Goal: Task Accomplishment & Management: Use online tool/utility

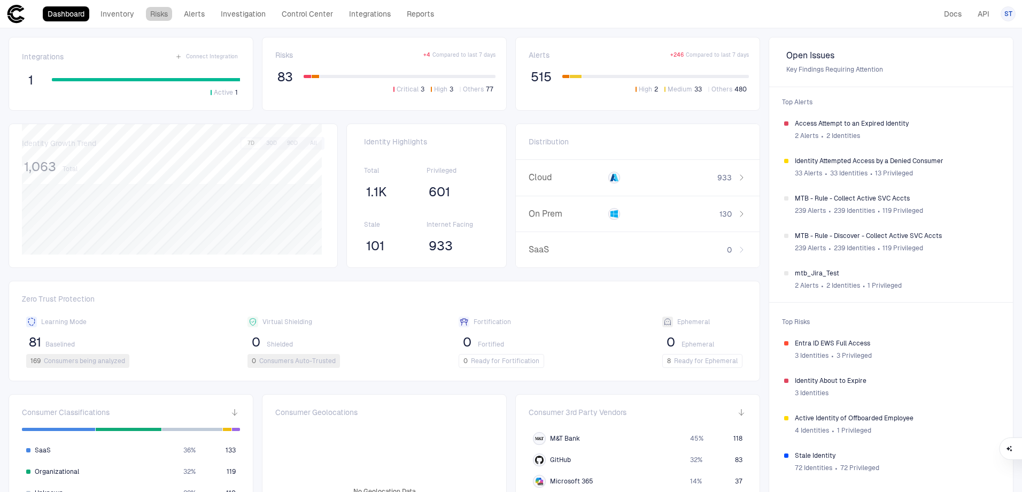
drag, startPoint x: 166, startPoint y: 11, endPoint x: 179, endPoint y: 12, distance: 12.9
click at [166, 11] on link "Risks" at bounding box center [158, 13] width 27 height 15
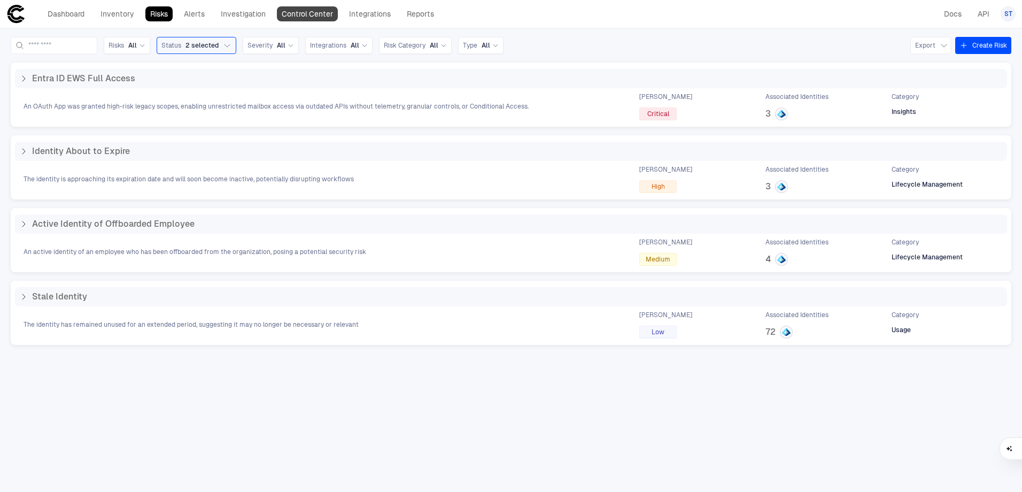
click at [321, 13] on link "Control Center" at bounding box center [307, 13] width 61 height 15
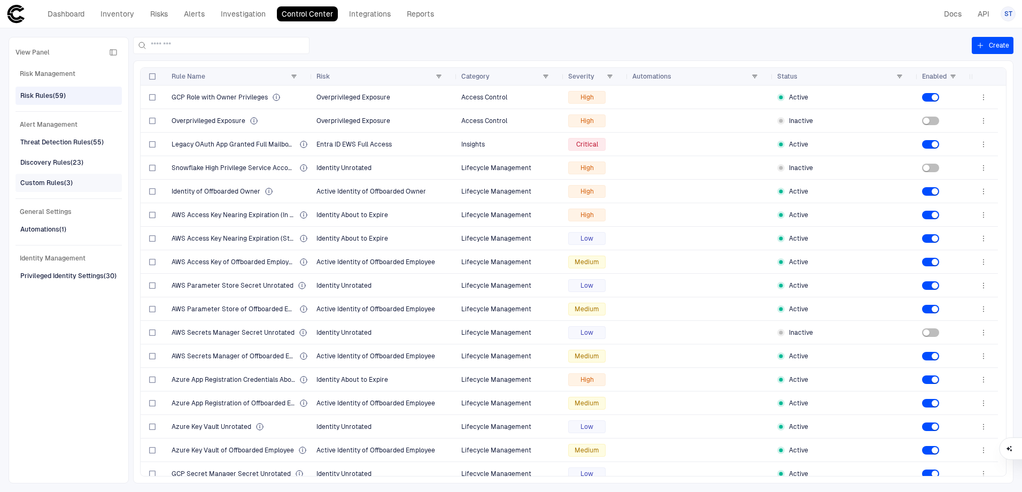
click at [42, 184] on div "Custom Rules (3)" at bounding box center [46, 183] width 52 height 10
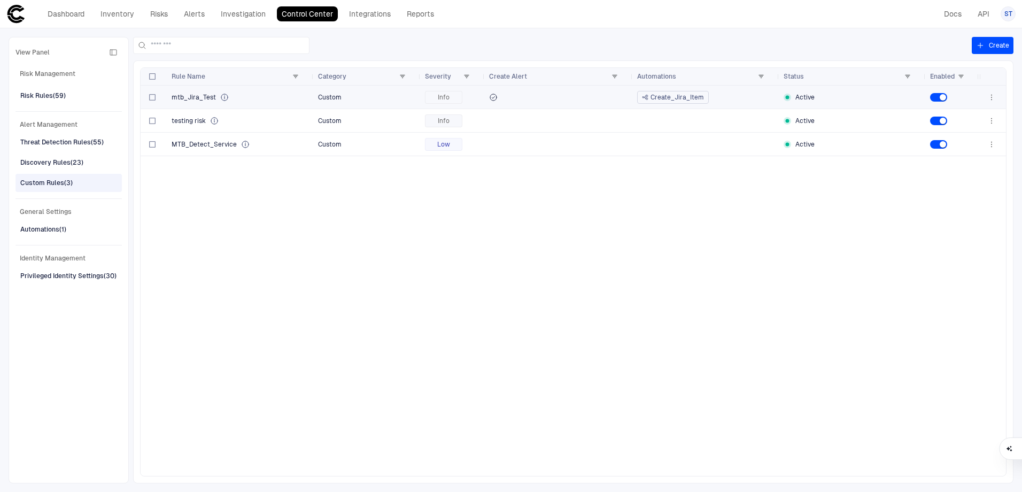
click at [545, 97] on span at bounding box center [559, 97] width 140 height 9
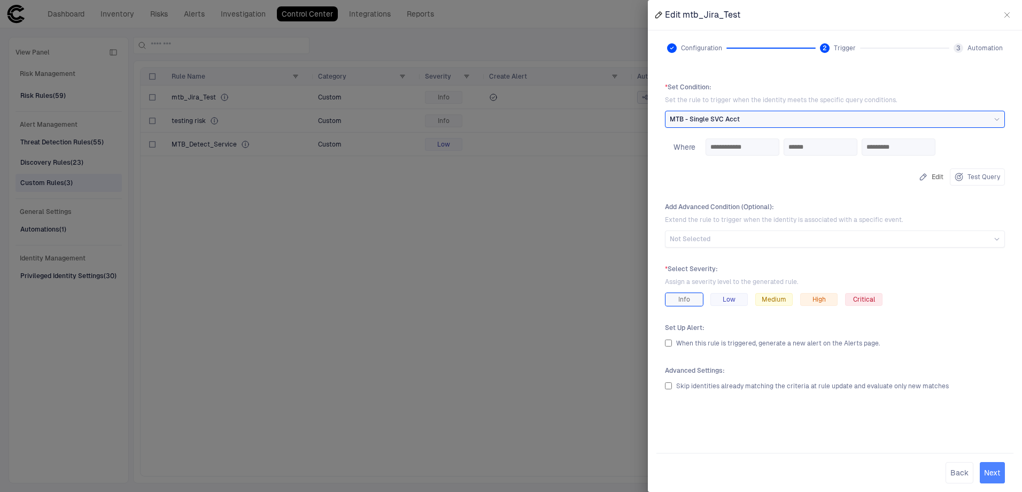
click at [993, 475] on button "Next" at bounding box center [992, 472] width 25 height 21
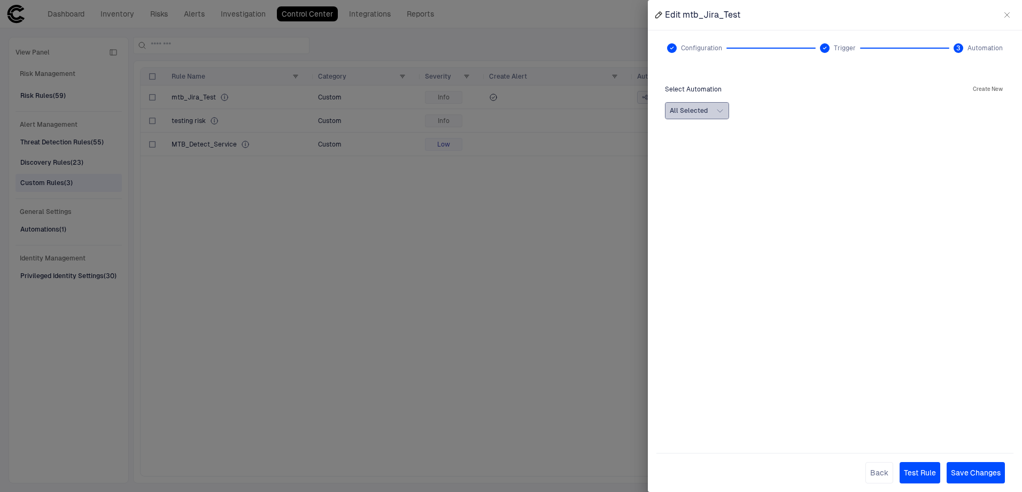
click at [722, 113] on icon "button" at bounding box center [720, 110] width 9 height 9
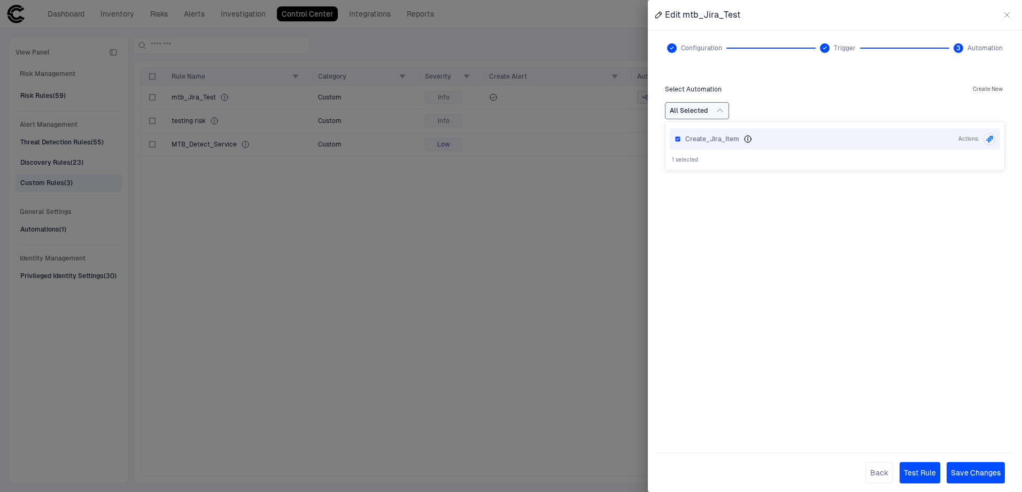
click at [791, 140] on div "Create_Jira_Item" at bounding box center [820, 139] width 269 height 9
click at [747, 139] on icon "Creates a new Jira Item" at bounding box center [748, 139] width 6 height 6
click at [540, 160] on div at bounding box center [511, 246] width 1022 height 492
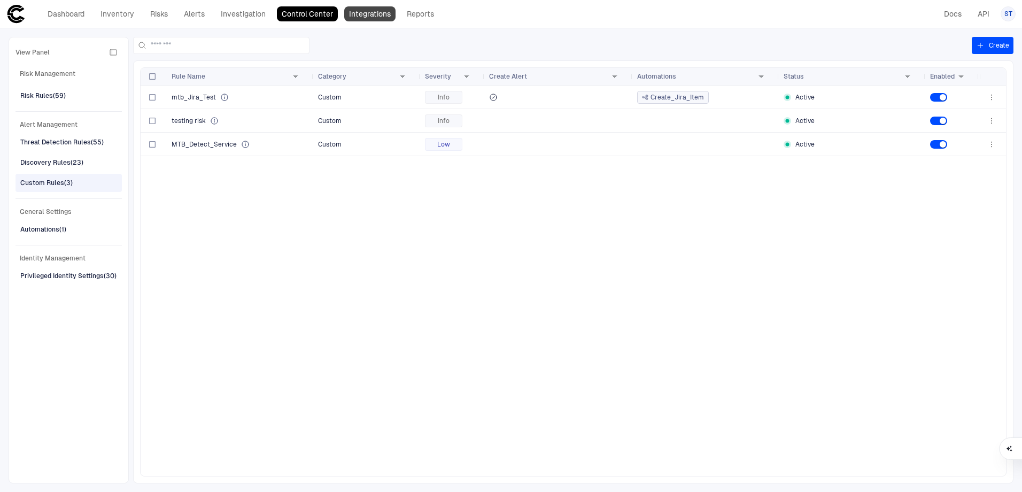
click at [367, 10] on link "Integrations" at bounding box center [369, 13] width 51 height 15
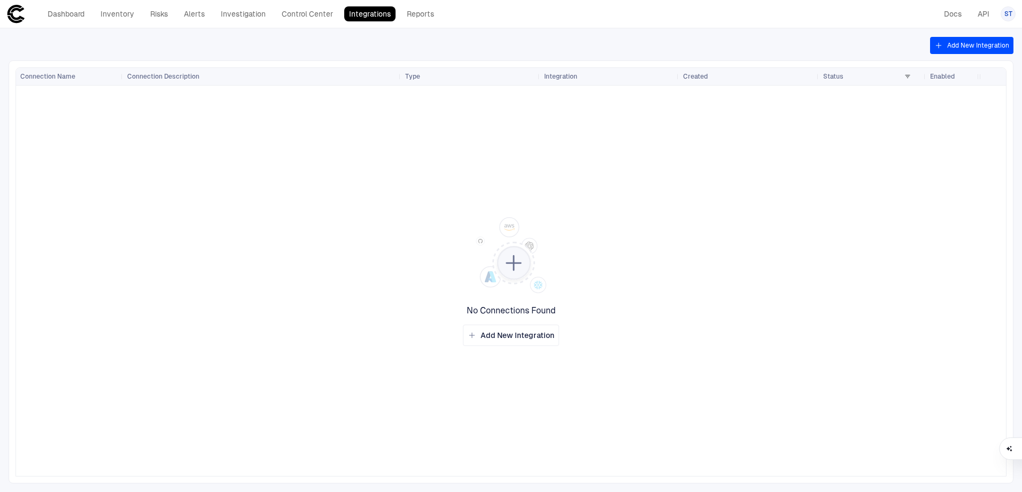
click at [418, 5] on div "Dashboard Inventory Risks Alerts Investigation Control Center Integrations Repo…" at bounding box center [222, 13] width 433 height 19
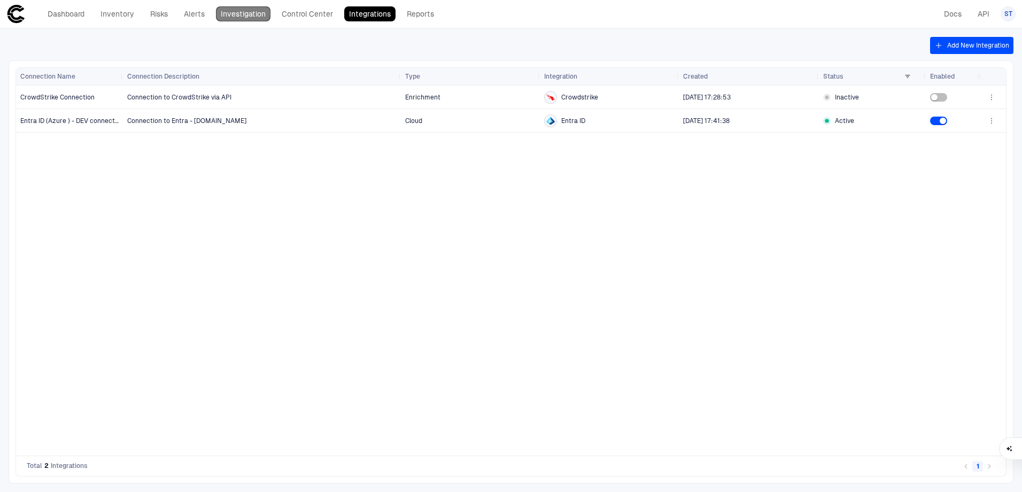
click at [218, 14] on link "Investigation" at bounding box center [243, 13] width 55 height 15
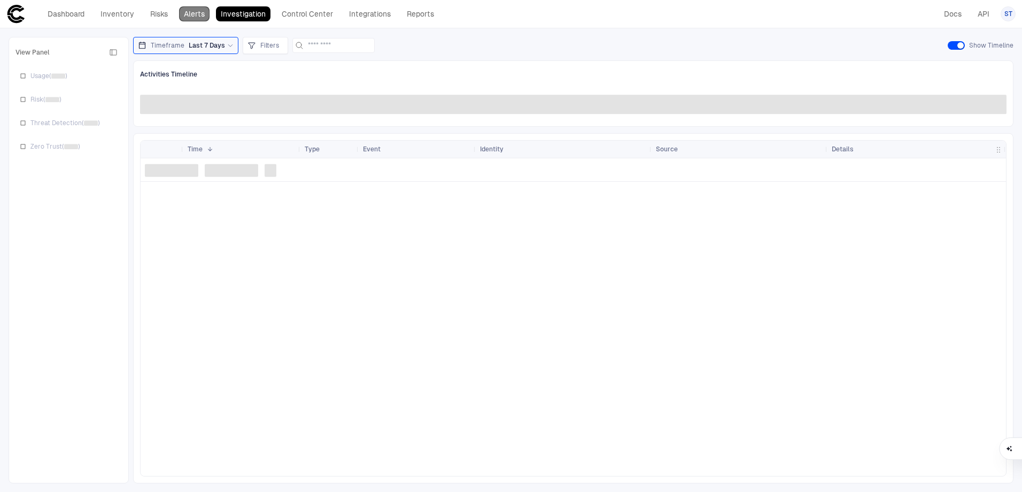
click at [186, 15] on link "Alerts" at bounding box center [194, 13] width 30 height 15
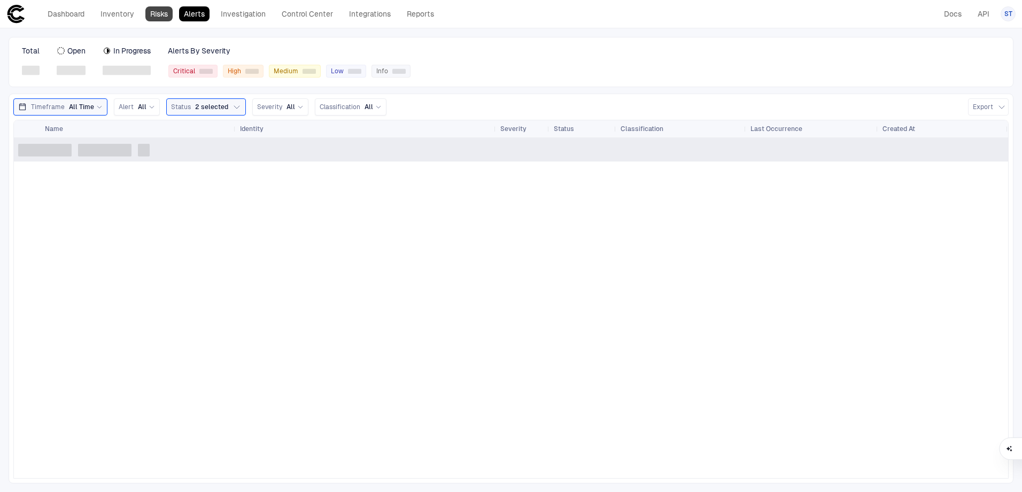
click at [156, 15] on link "Risks" at bounding box center [158, 13] width 27 height 15
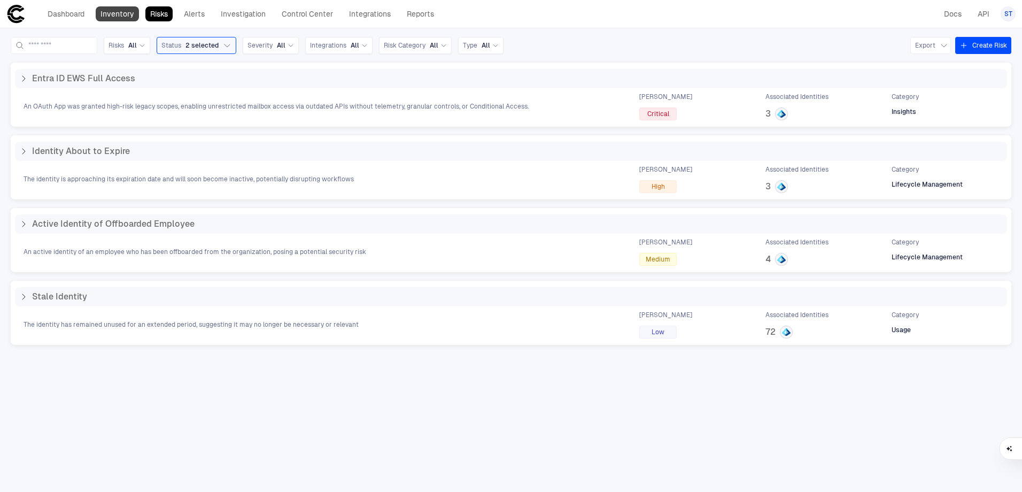
click at [124, 16] on link "Inventory" at bounding box center [117, 13] width 43 height 15
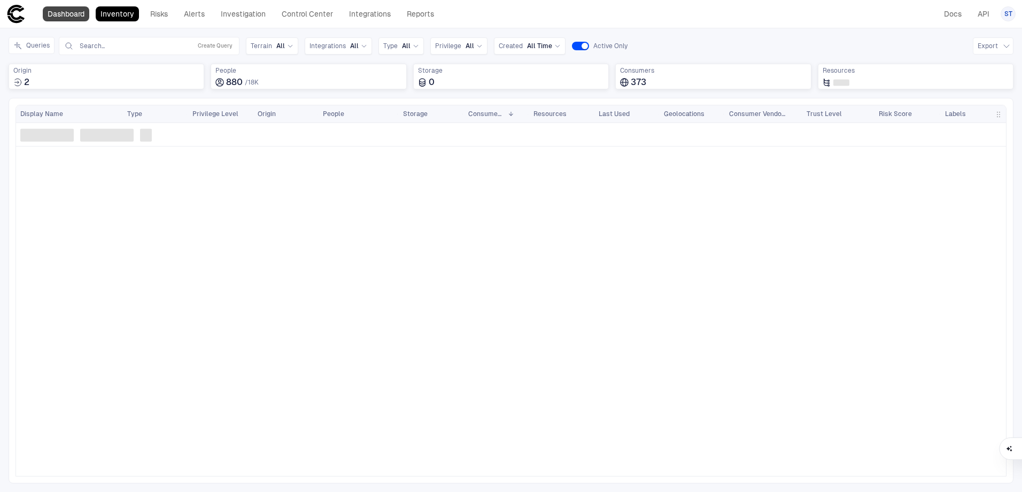
click at [76, 10] on link "Dashboard" at bounding box center [66, 13] width 47 height 15
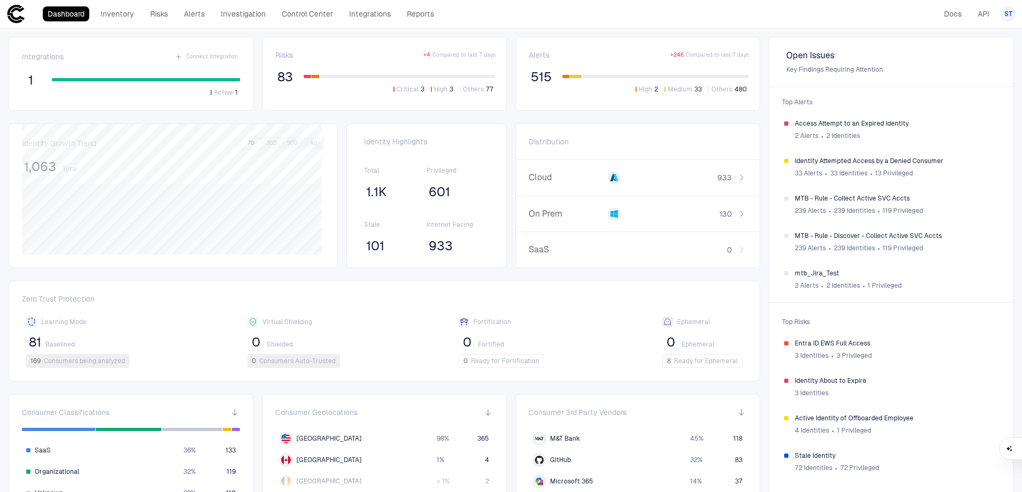
click at [121, 5] on div "Dashboard Inventory Risks Alerts Investigation Control Center Integrations Repo…" at bounding box center [222, 13] width 433 height 19
click at [127, 16] on link "Inventory" at bounding box center [117, 13] width 43 height 15
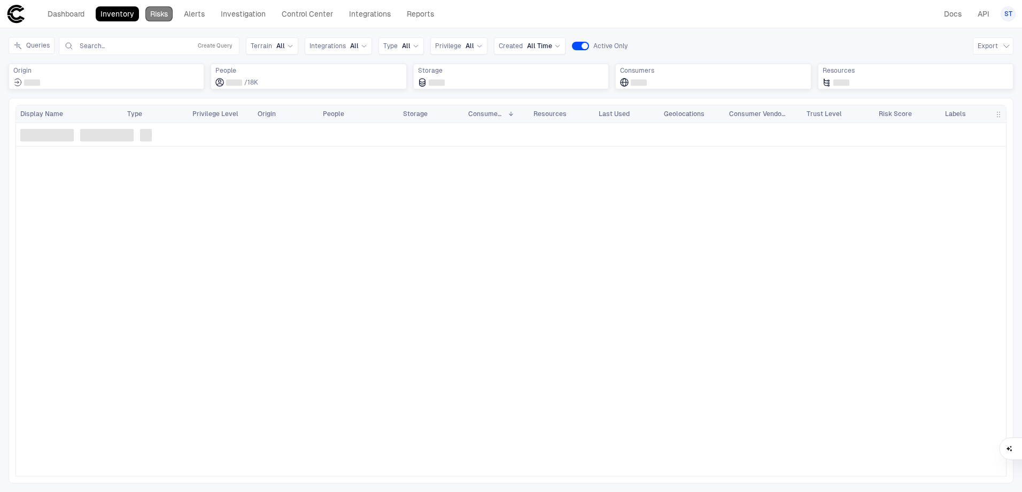
click at [158, 14] on link "Risks" at bounding box center [158, 13] width 27 height 15
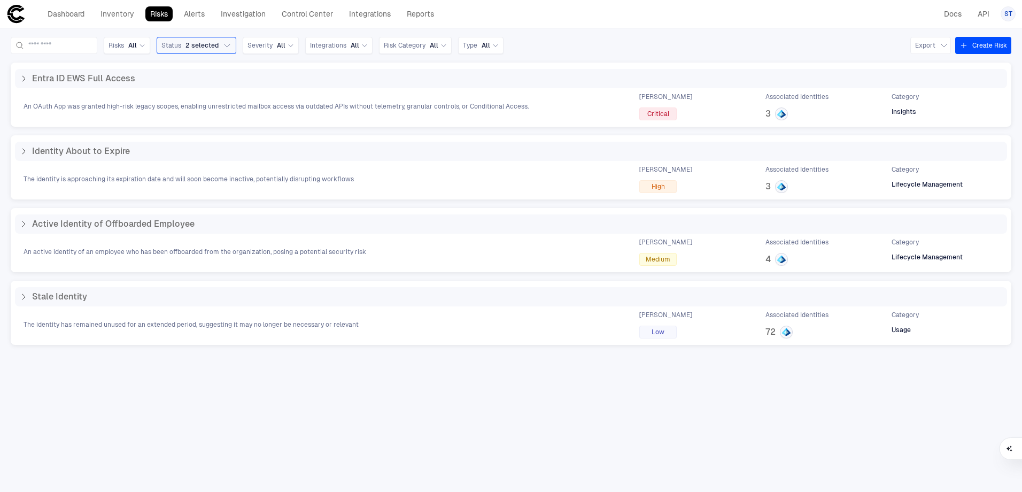
click at [201, 21] on div "Dashboard Inventory Risks Alerts Investigation Control Center Integrations Repo…" at bounding box center [222, 13] width 433 height 19
click at [201, 17] on link "Alerts" at bounding box center [194, 13] width 30 height 15
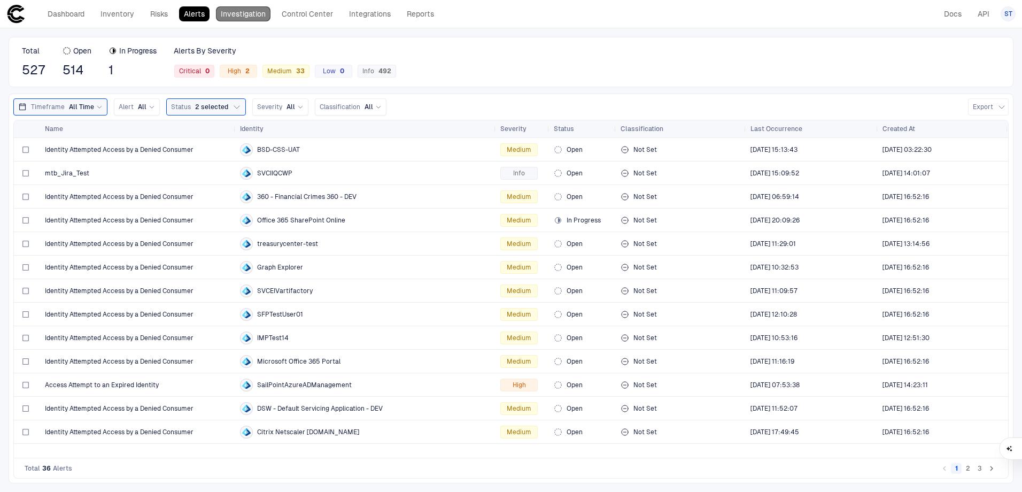
click at [245, 13] on link "Investigation" at bounding box center [243, 13] width 55 height 15
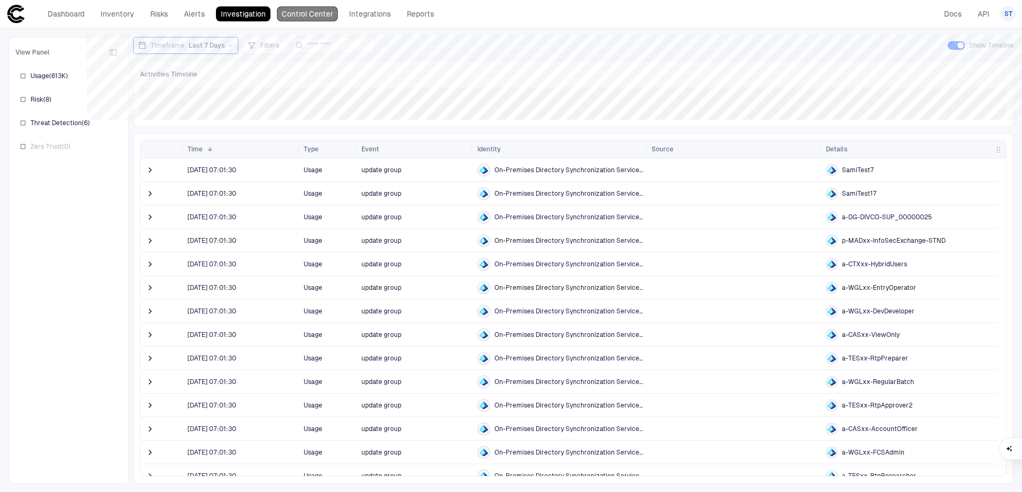
click at [297, 15] on link "Control Center" at bounding box center [307, 13] width 61 height 15
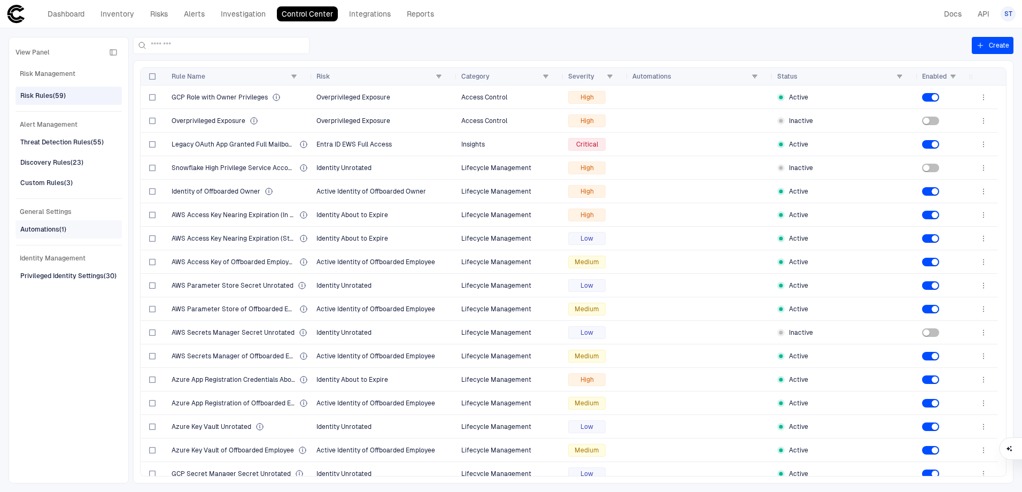
click at [56, 234] on span "Automations (1)" at bounding box center [43, 229] width 46 height 14
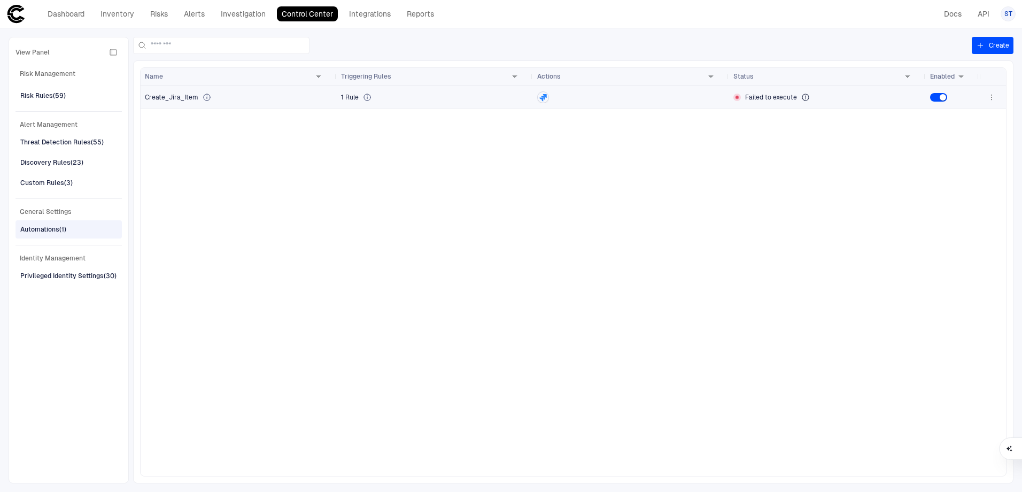
click at [608, 96] on div at bounding box center [631, 97] width 188 height 12
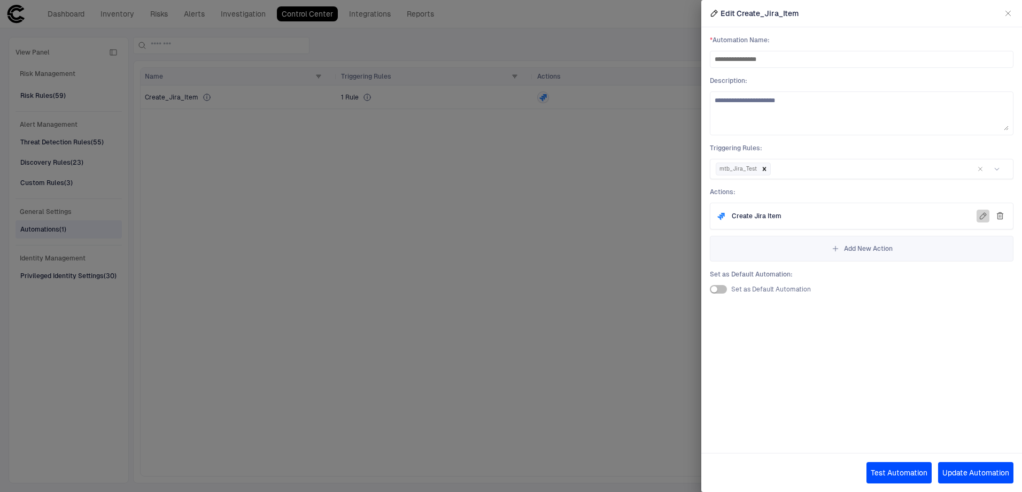
click at [980, 216] on icon "button" at bounding box center [983, 216] width 9 height 9
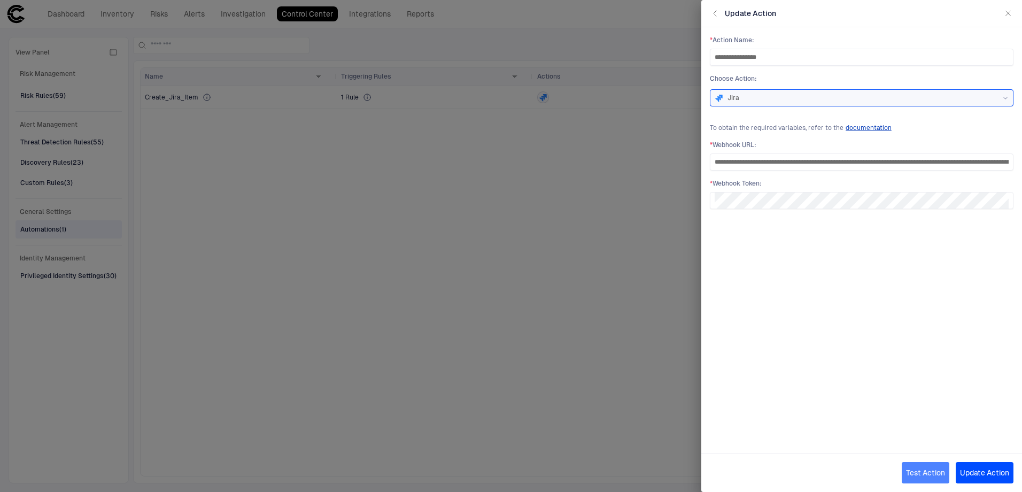
click at [932, 472] on button "Test Action" at bounding box center [926, 472] width 48 height 21
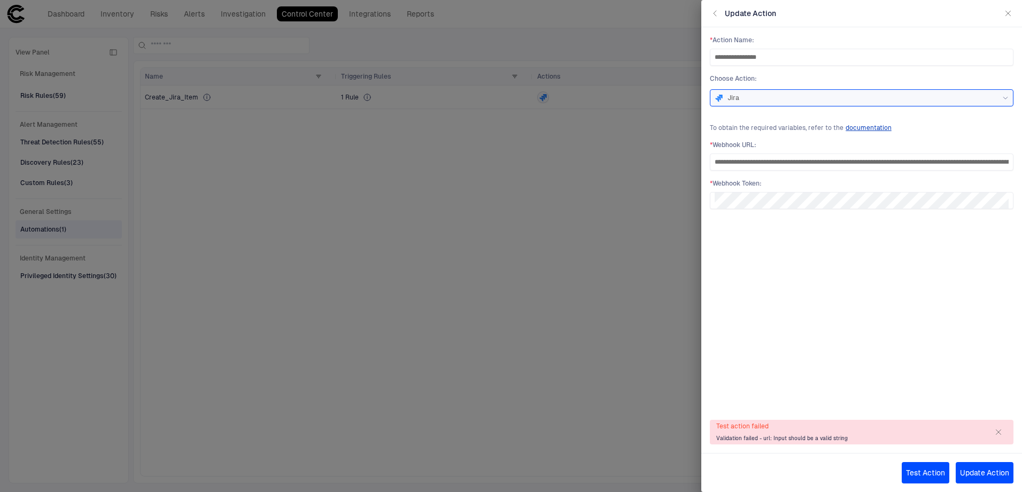
click at [980, 470] on button "Update Action" at bounding box center [985, 472] width 58 height 21
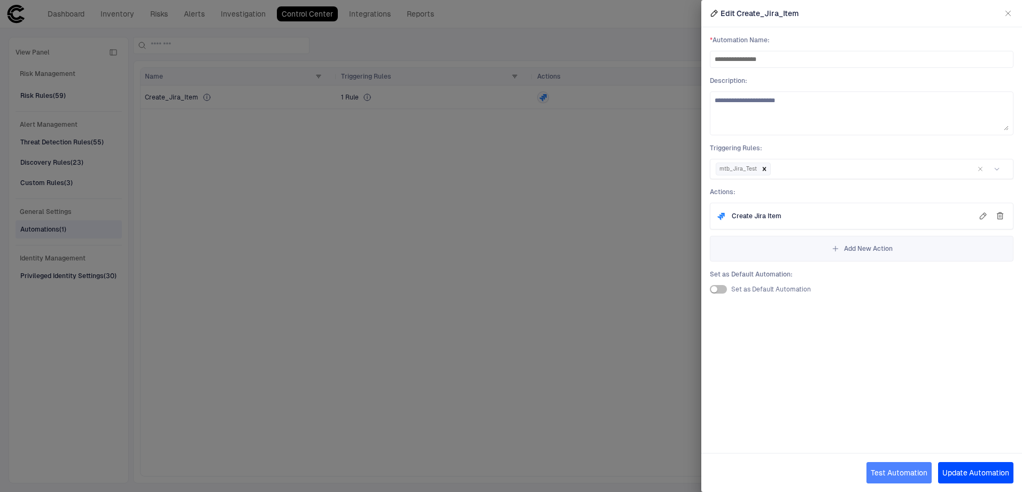
click at [894, 471] on button "Test Automation" at bounding box center [899, 472] width 65 height 21
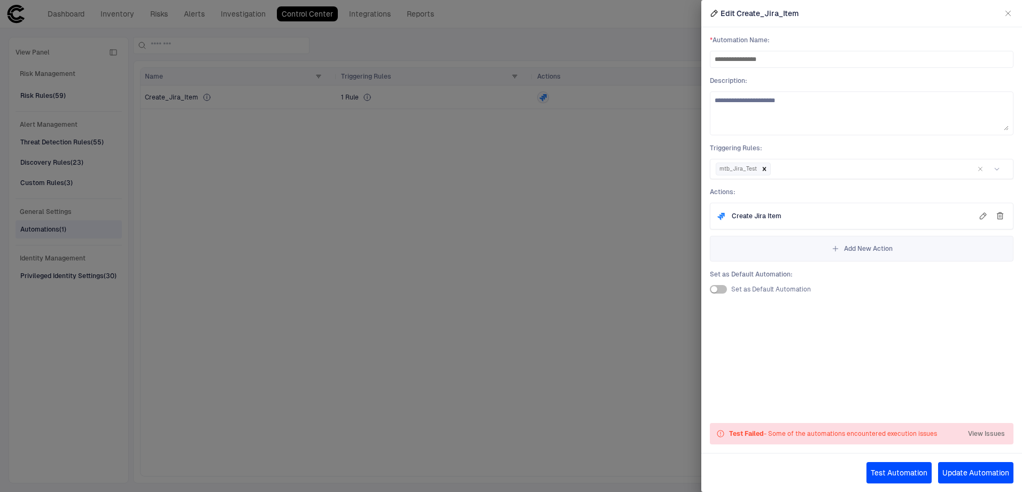
click at [982, 438] on button "View Issues" at bounding box center [986, 433] width 41 height 17
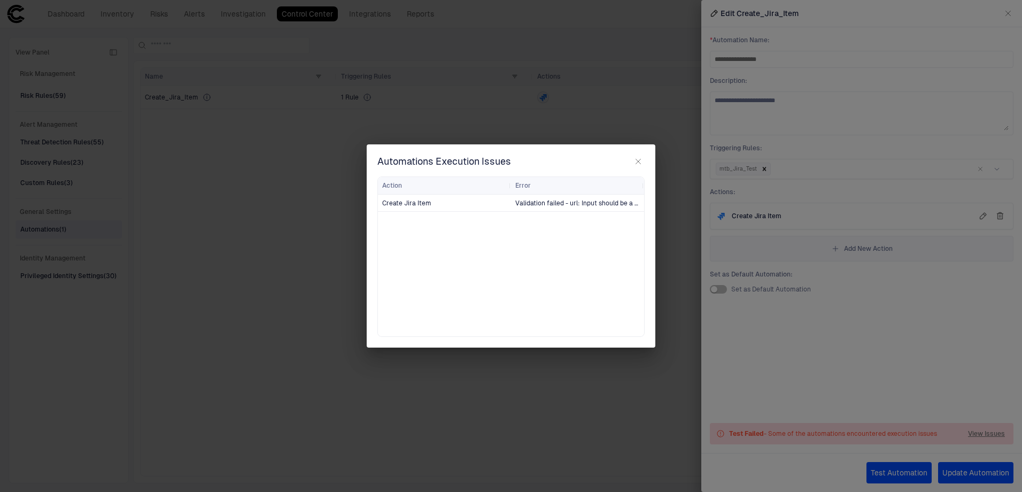
click at [550, 204] on span "Validation failed - url: Input should be a valid string" at bounding box center [592, 202] width 152 height 7
drag, startPoint x: 550, startPoint y: 204, endPoint x: 557, endPoint y: 242, distance: 38.6
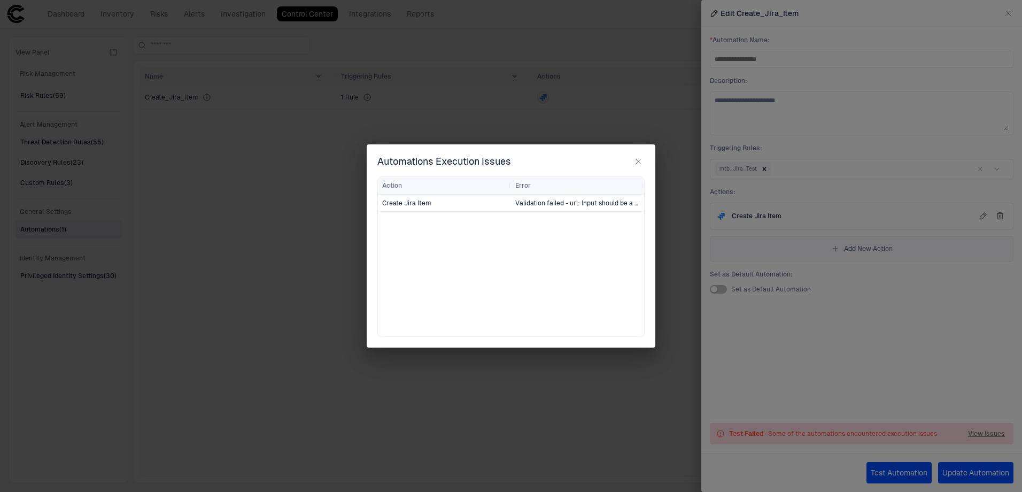
click at [557, 242] on div "Create Jira Item Validation failed - url: Input should be a valid string" at bounding box center [511, 266] width 266 height 142
click at [640, 161] on icon "button" at bounding box center [638, 161] width 9 height 9
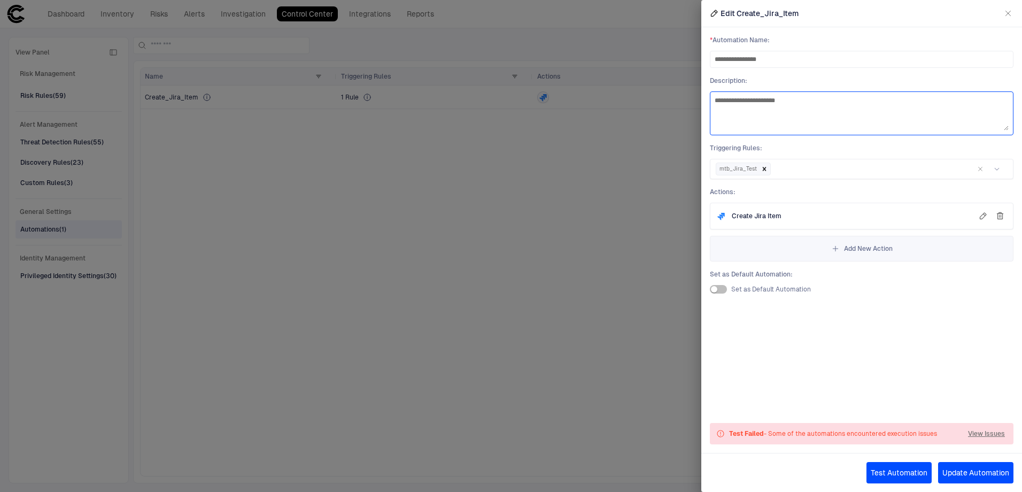
click at [791, 102] on textarea "**********" at bounding box center [862, 113] width 294 height 34
click at [1002, 213] on icon "button" at bounding box center [1001, 216] width 6 height 6
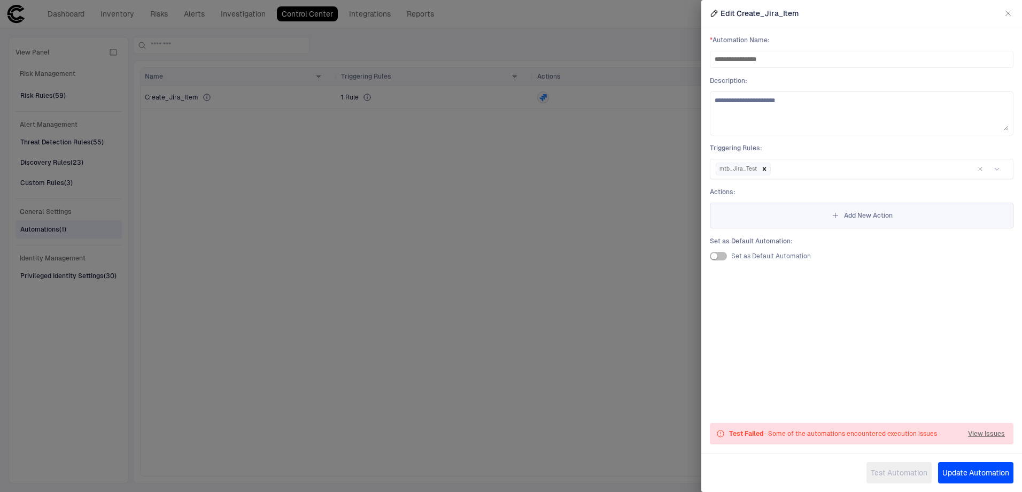
click at [868, 216] on span "Add New Action" at bounding box center [868, 215] width 49 height 9
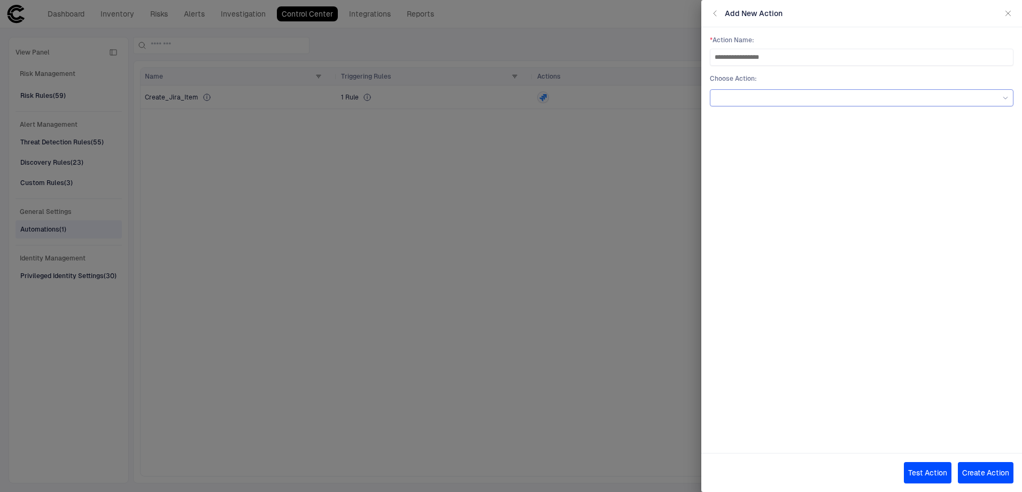
type input "**********"
click at [908, 90] on div at bounding box center [862, 97] width 304 height 17
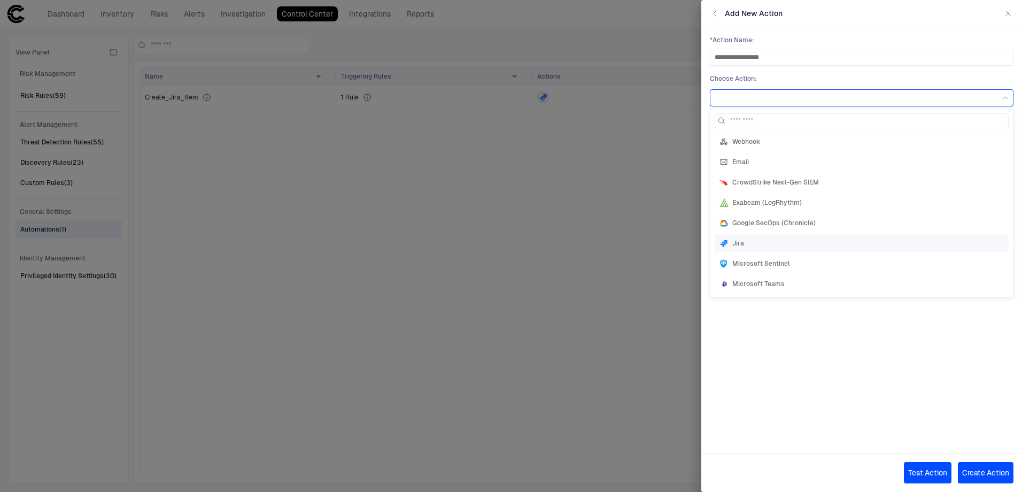
click at [797, 248] on div "Jira" at bounding box center [862, 243] width 294 height 18
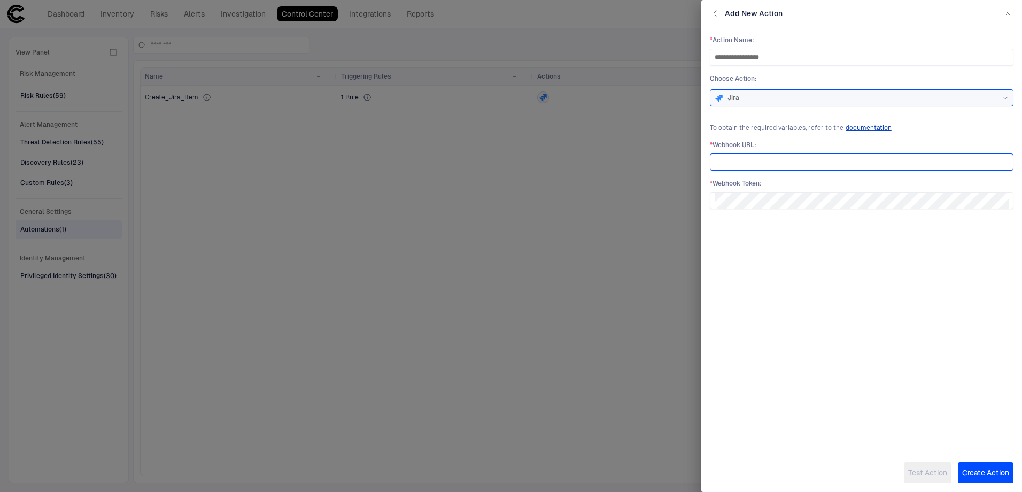
click at [741, 166] on input "url" at bounding box center [862, 162] width 294 height 16
paste input "**********"
type input "**********"
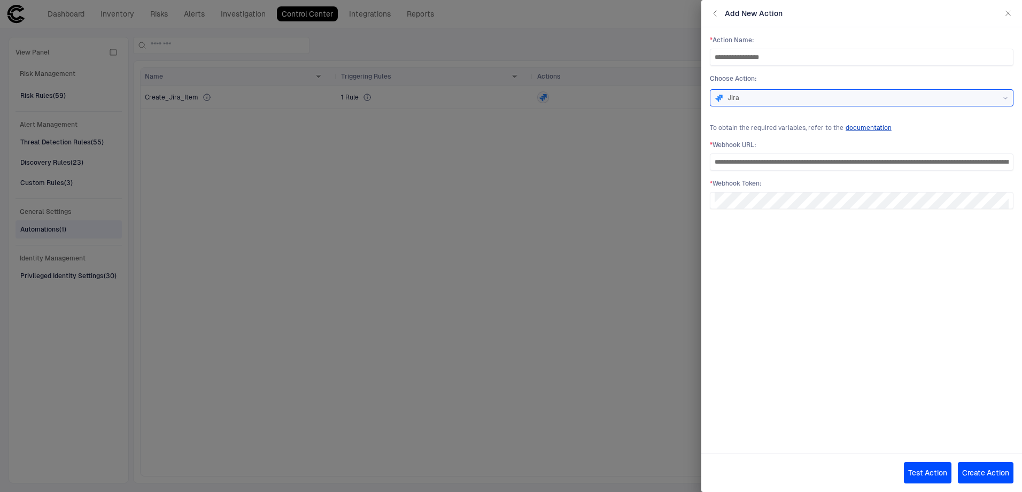
click at [925, 486] on div "Test Action Create Action" at bounding box center [862, 472] width 321 height 39
click at [927, 466] on button "Test Action" at bounding box center [928, 472] width 48 height 21
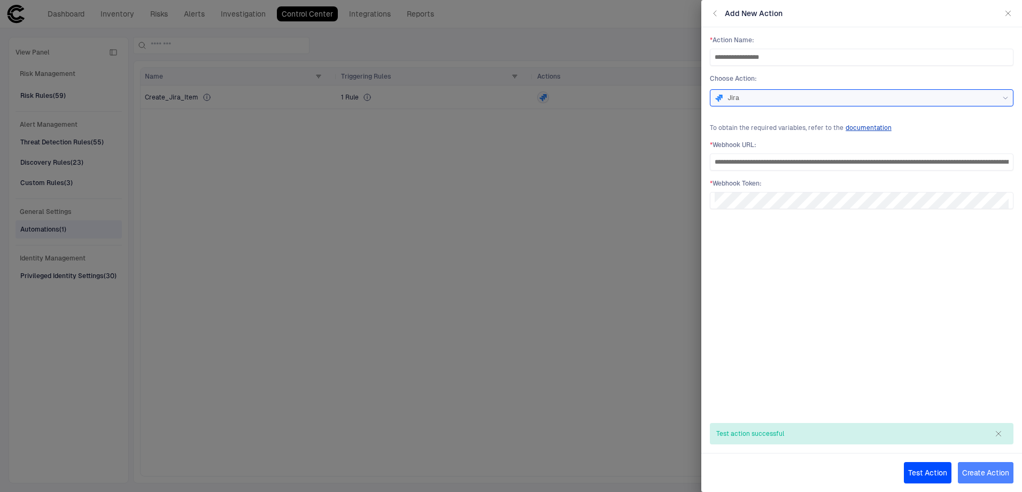
click at [984, 467] on button "Create Action" at bounding box center [986, 472] width 56 height 21
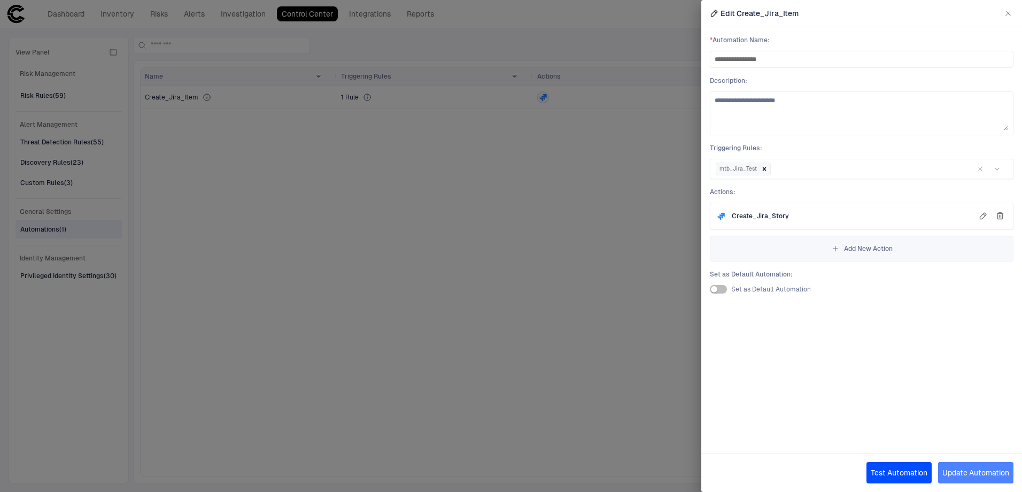
click at [976, 467] on button "Update Automation" at bounding box center [976, 472] width 75 height 21
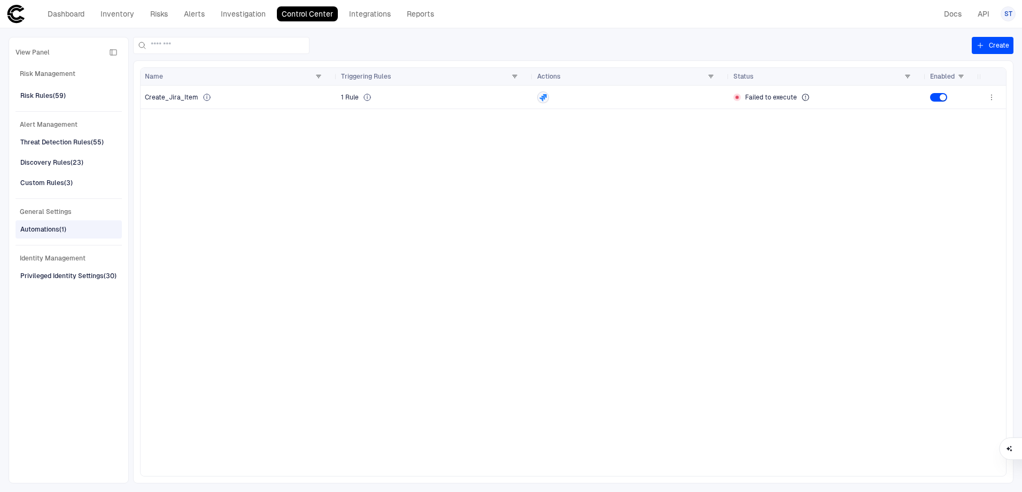
drag, startPoint x: 348, startPoint y: 137, endPoint x: 317, endPoint y: 126, distance: 32.8
click at [349, 137] on div "Create_Jira_Item 1 Rule Failed to execute" at bounding box center [560, 281] width 839 height 390
click at [88, 162] on div "Discovery Rules (23)" at bounding box center [69, 162] width 99 height 17
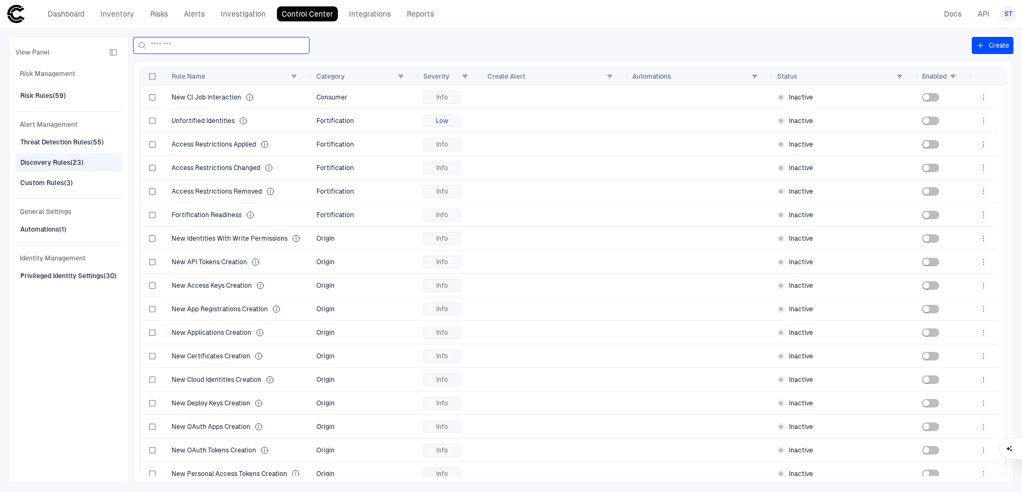
click at [219, 50] on input at bounding box center [228, 45] width 154 height 16
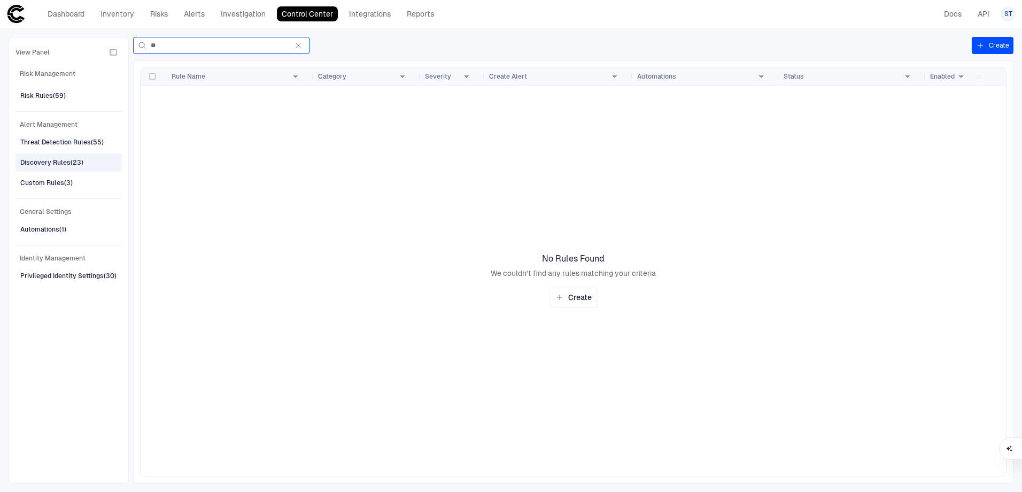
type input "*"
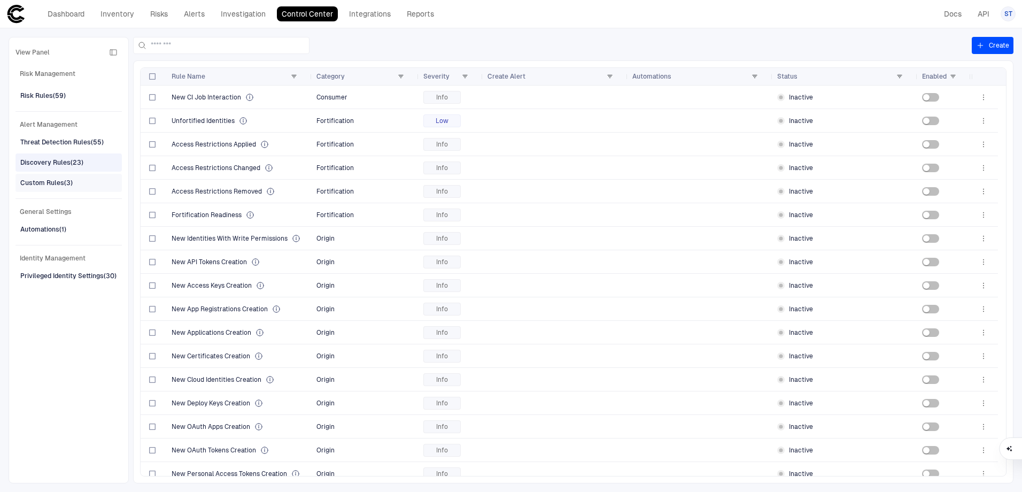
click at [91, 181] on div "Custom Rules (3)" at bounding box center [69, 182] width 99 height 17
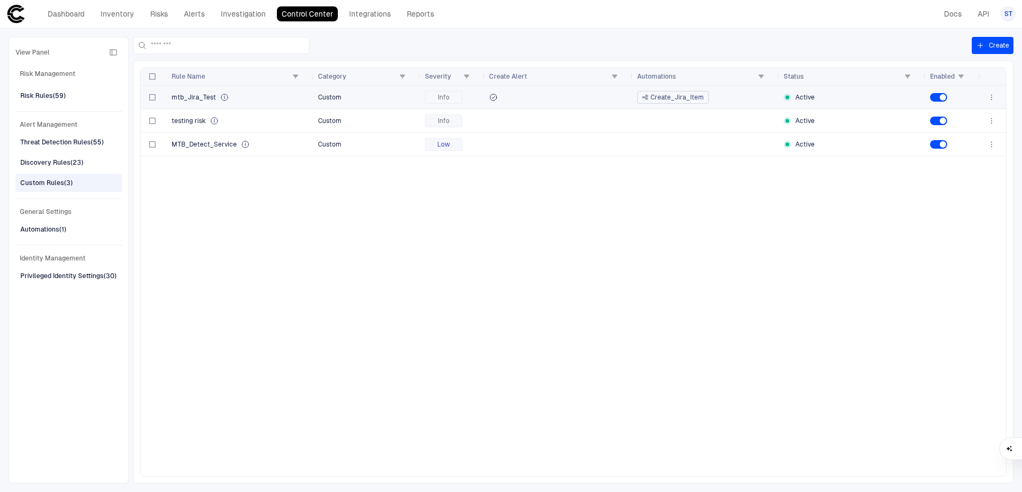
click at [266, 96] on div "mtb_Jira_Test" at bounding box center [241, 97] width 138 height 9
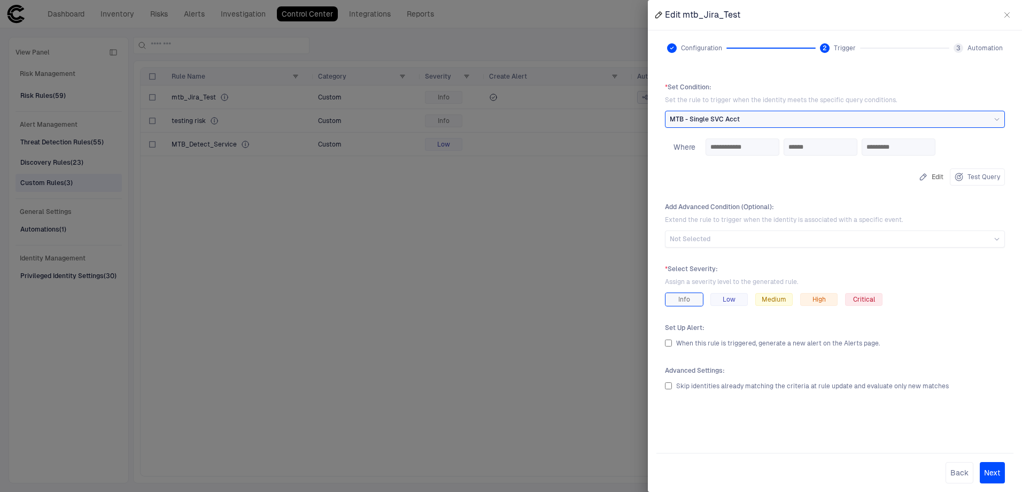
drag, startPoint x: 991, startPoint y: 478, endPoint x: 990, endPoint y: 410, distance: 68.5
click at [990, 410] on form "**********" at bounding box center [835, 283] width 357 height 418
click at [977, 176] on button "Test Query" at bounding box center [977, 176] width 55 height 17
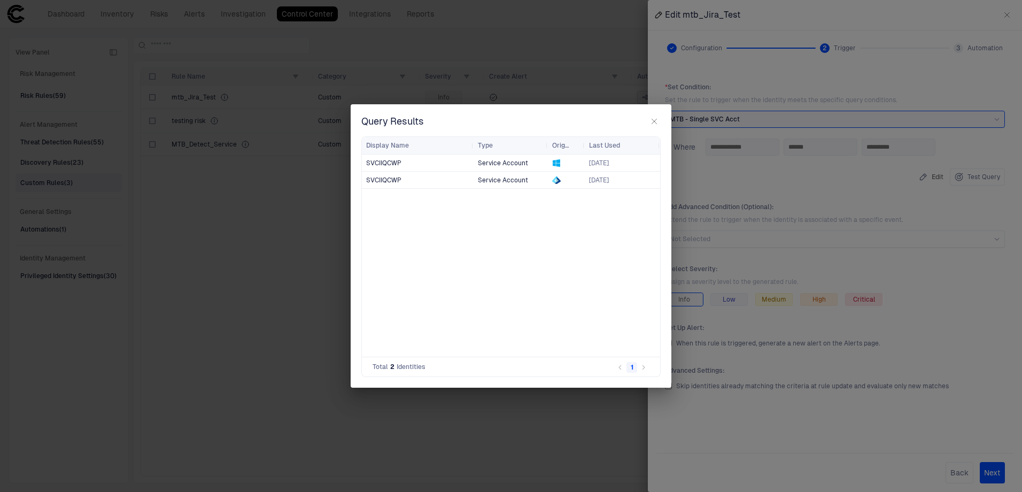
click at [389, 181] on span "SVCIIQCWP" at bounding box center [383, 179] width 35 height 7
click at [653, 114] on div "Query Results Drag here to set row groups Drag here to set column labels Displa…" at bounding box center [511, 245] width 321 height 283
click at [653, 120] on icon "button" at bounding box center [654, 121] width 5 height 5
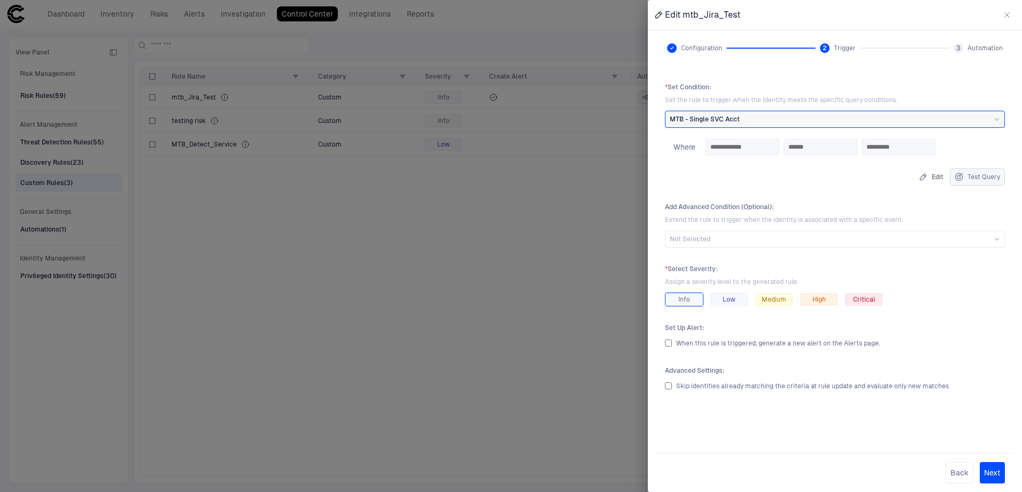
click at [984, 178] on button "Test Query" at bounding box center [977, 176] width 55 height 17
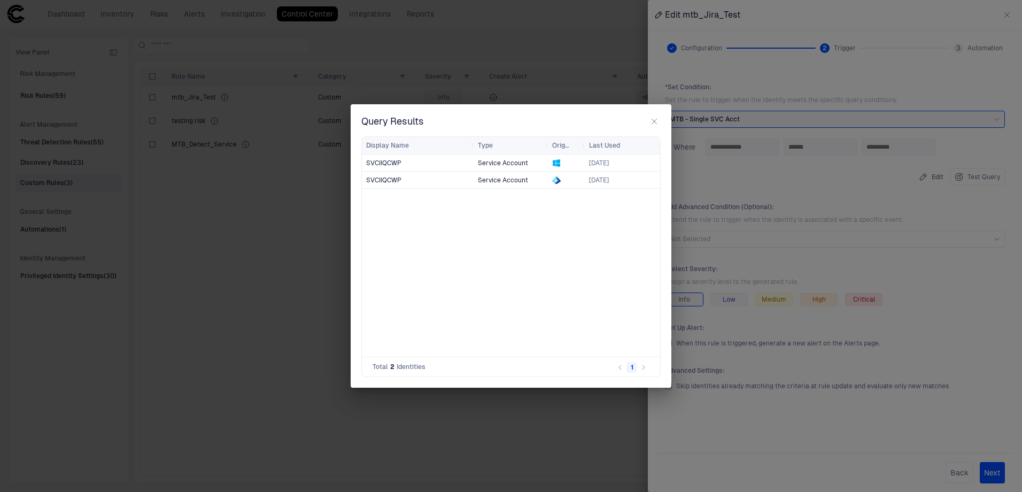
click at [443, 205] on div "SVCIIQCWP Service Account [DATE] SVCIIQCWP Service Account [DATE]" at bounding box center [511, 256] width 298 height 202
click at [390, 165] on span "SVCIIQCWP" at bounding box center [383, 162] width 35 height 7
click at [654, 122] on icon "button" at bounding box center [654, 121] width 9 height 9
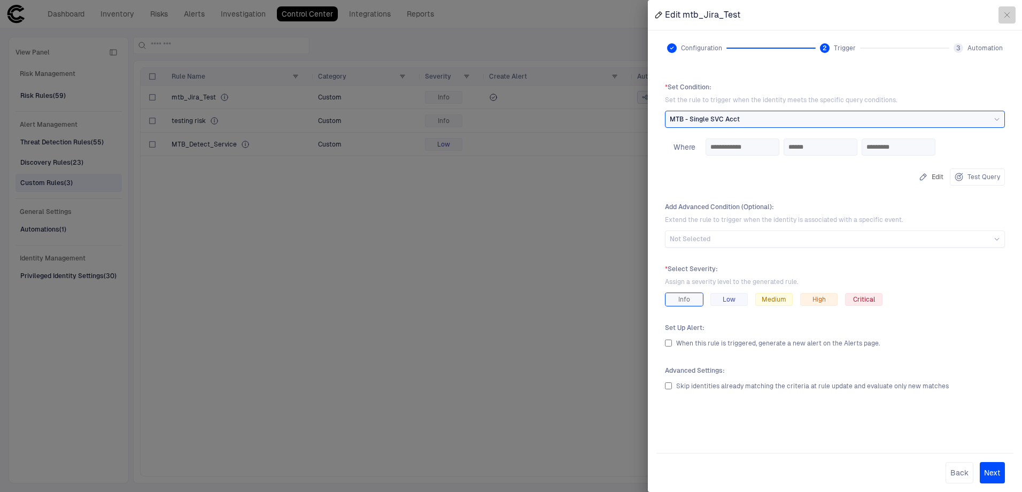
click at [1006, 12] on icon "button" at bounding box center [1007, 15] width 9 height 9
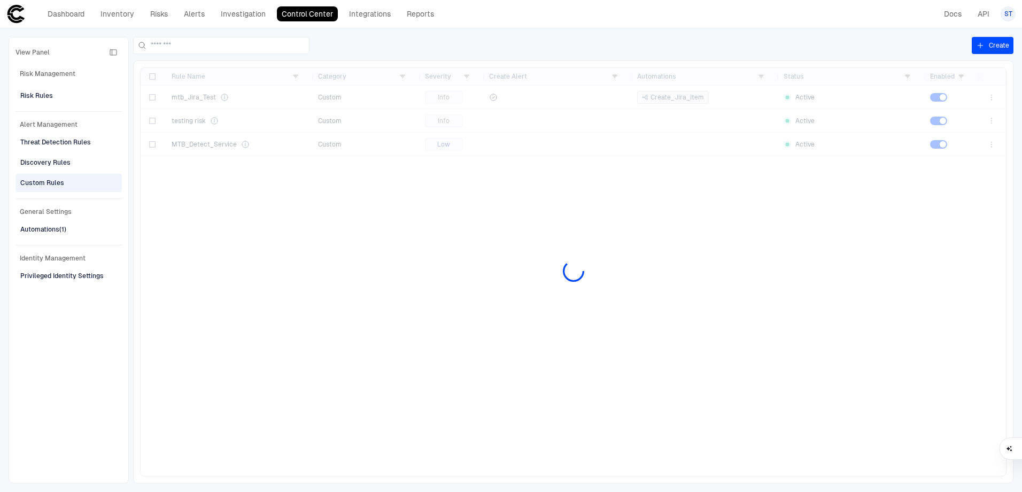
click at [996, 98] on div at bounding box center [574, 272] width 866 height 408
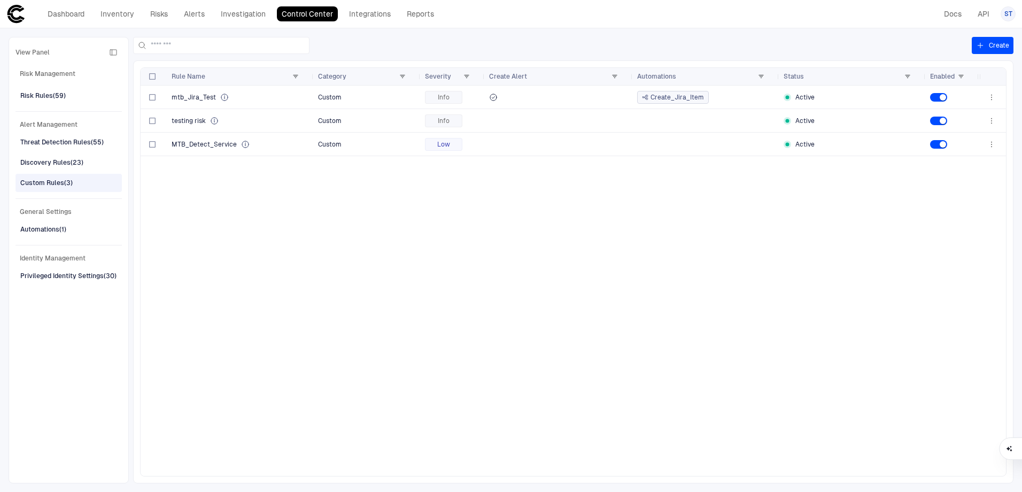
click at [460, 269] on div "mtb_Jira_Test Custom Info Create_Jira_Item Active testing risk Custom Info Acti…" at bounding box center [560, 281] width 839 height 390
click at [206, 99] on span "mtb_Jira_Test" at bounding box center [194, 97] width 44 height 9
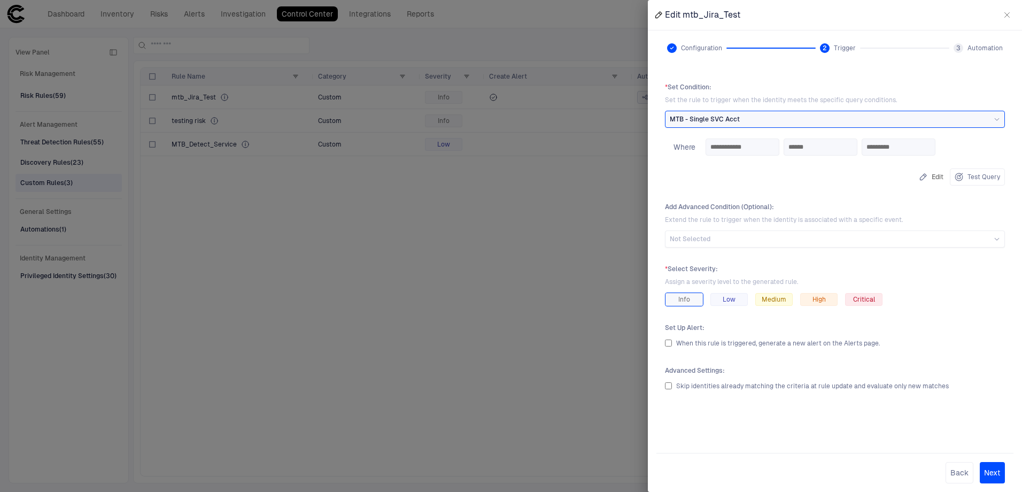
click at [717, 175] on div "**********" at bounding box center [835, 159] width 340 height 51
click at [751, 233] on div "Not Selected" at bounding box center [835, 239] width 330 height 12
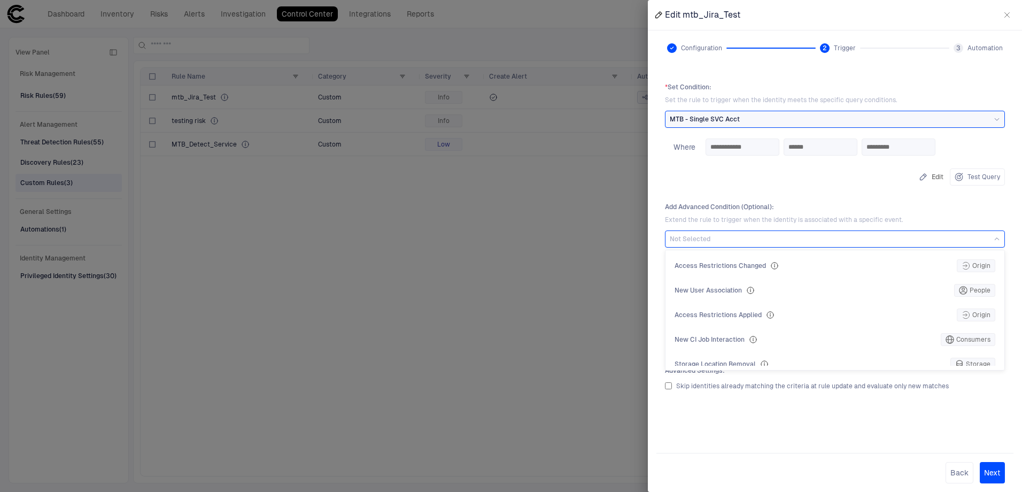
click at [793, 178] on div "**********" at bounding box center [835, 159] width 340 height 51
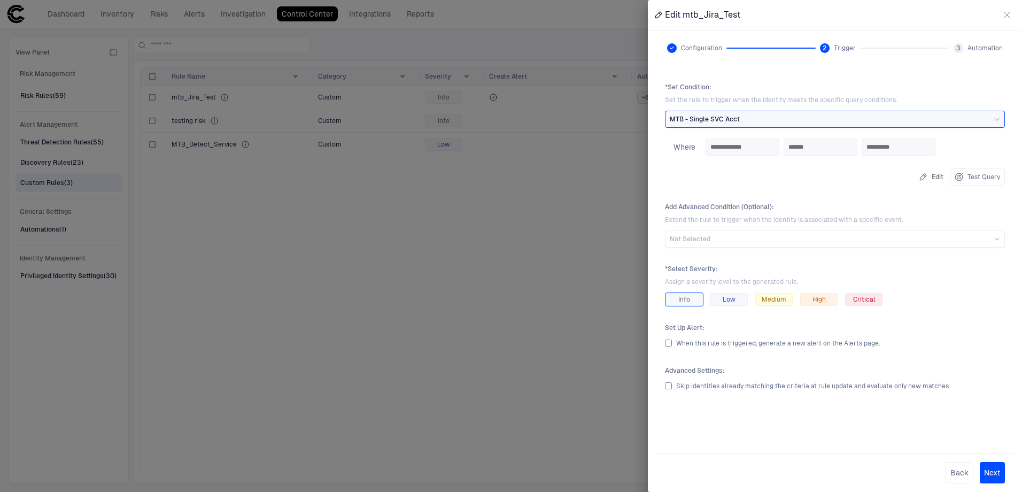
click at [929, 174] on button "Edit" at bounding box center [931, 176] width 29 height 17
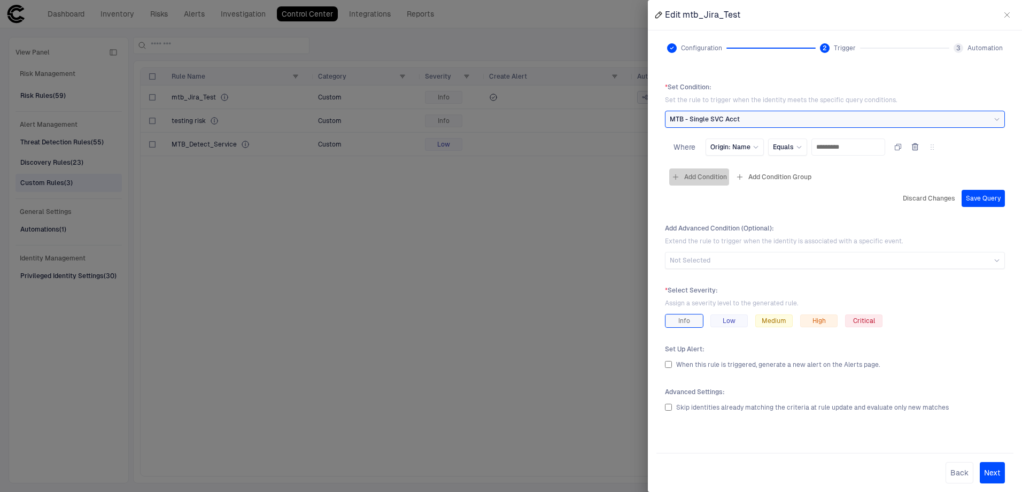
click at [690, 176] on button "Add Condition" at bounding box center [700, 176] width 60 height 17
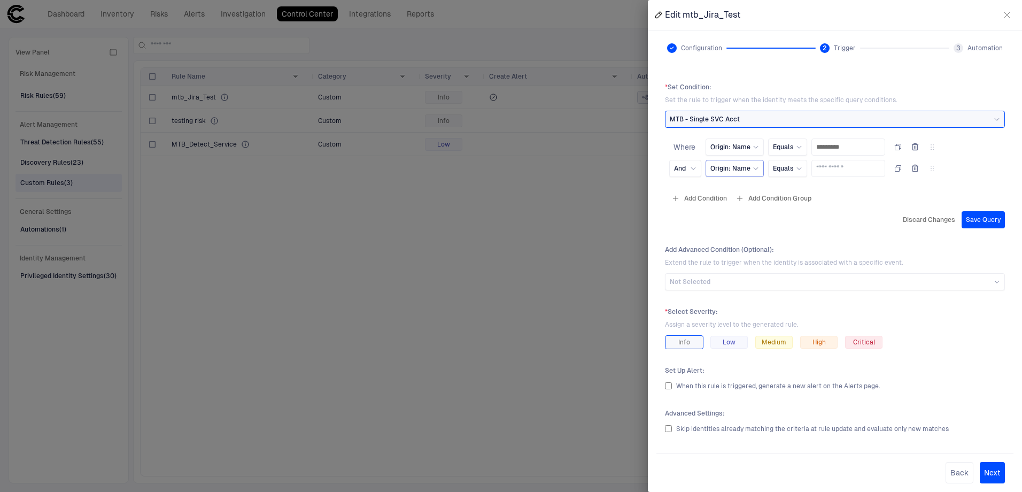
click at [753, 167] on icon at bounding box center [756, 168] width 6 height 6
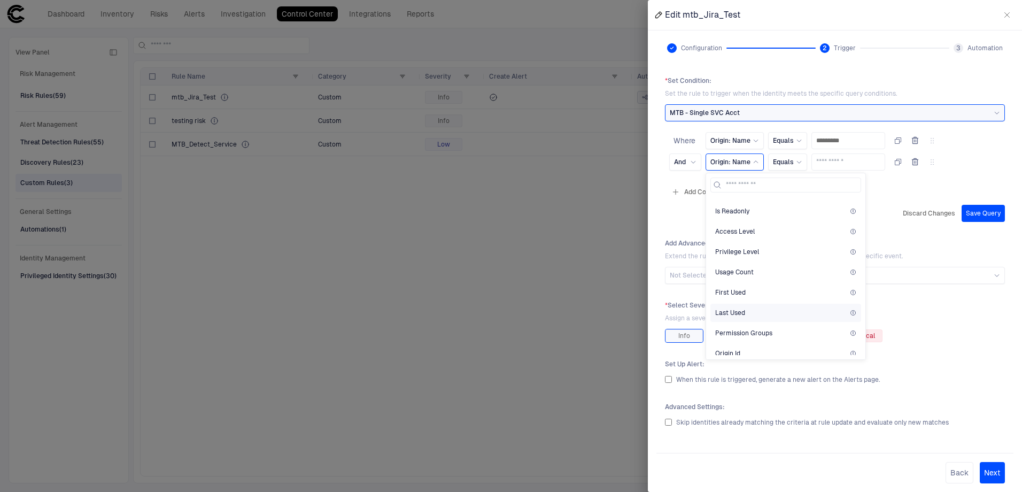
scroll to position [1367, 0]
click at [771, 265] on div "Last Used" at bounding box center [786, 259] width 151 height 18
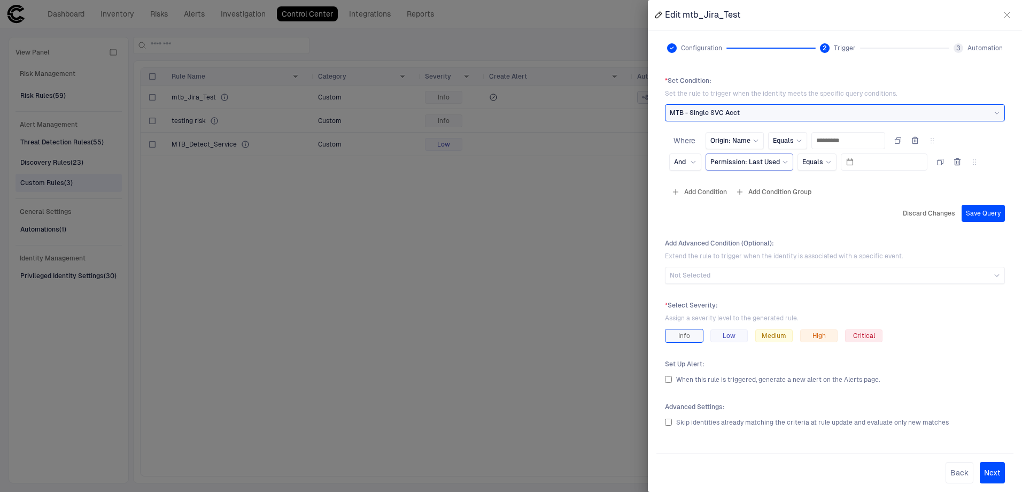
click at [771, 164] on span "Permission: Last Used" at bounding box center [746, 162] width 70 height 9
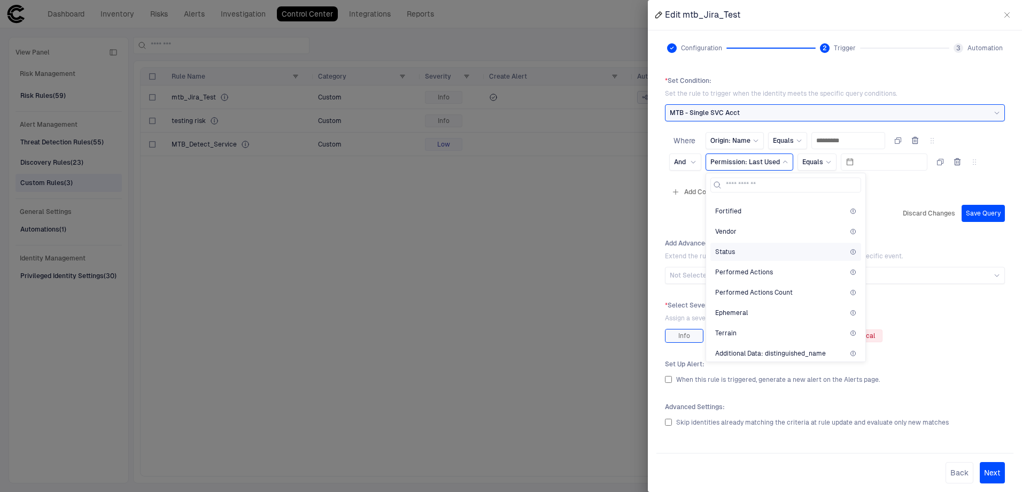
click at [775, 259] on div "Status" at bounding box center [786, 252] width 151 height 18
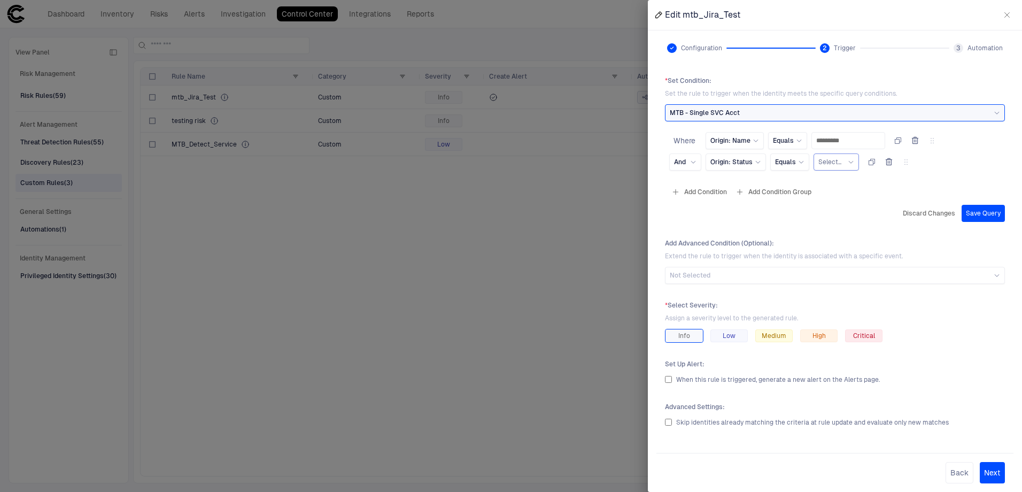
click at [840, 162] on span "Select..." at bounding box center [830, 162] width 23 height 9
click at [856, 213] on div "True" at bounding box center [874, 206] width 111 height 18
click at [762, 160] on div "Origin: Status" at bounding box center [736, 161] width 60 height 17
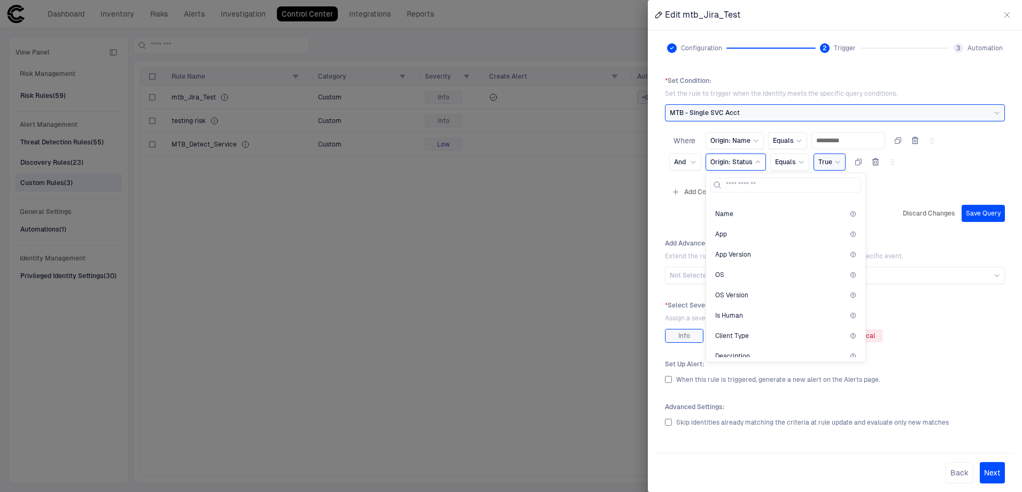
scroll to position [4750, 0]
click at [917, 190] on div "Add Condition Add Condition Group" at bounding box center [835, 191] width 340 height 17
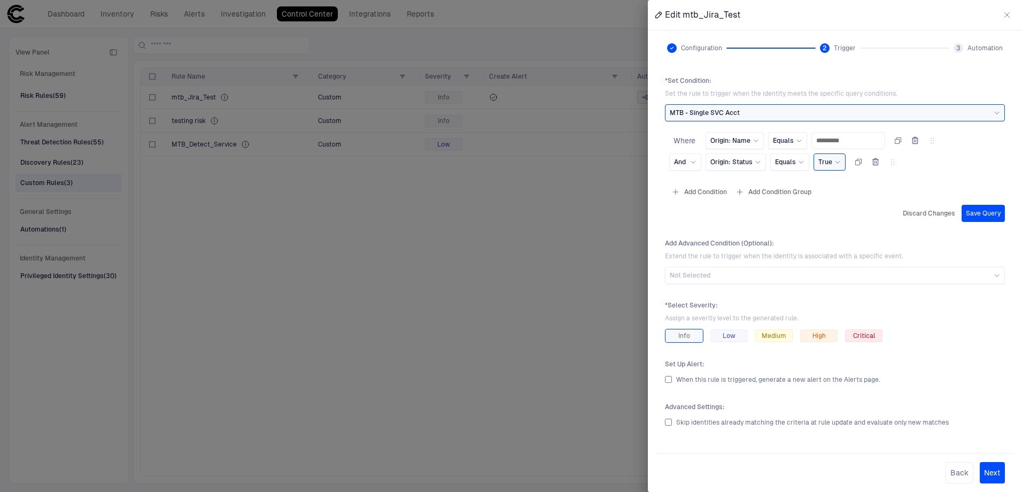
click at [838, 194] on div "Add Condition Add Condition Group" at bounding box center [835, 191] width 340 height 17
click at [834, 186] on div "Add Condition Add Condition Group" at bounding box center [835, 191] width 340 height 17
click at [996, 476] on button "Next" at bounding box center [992, 472] width 25 height 21
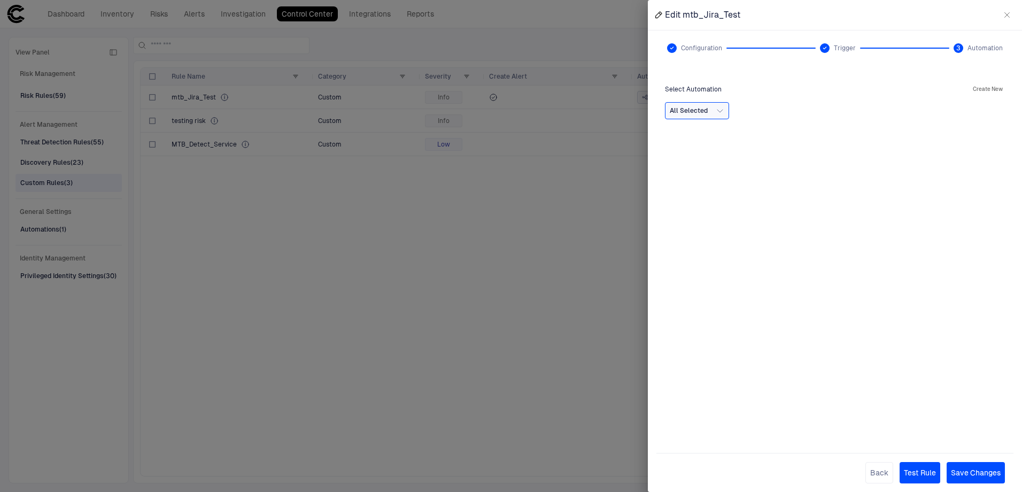
click at [996, 476] on button "Save Changes" at bounding box center [976, 472] width 58 height 21
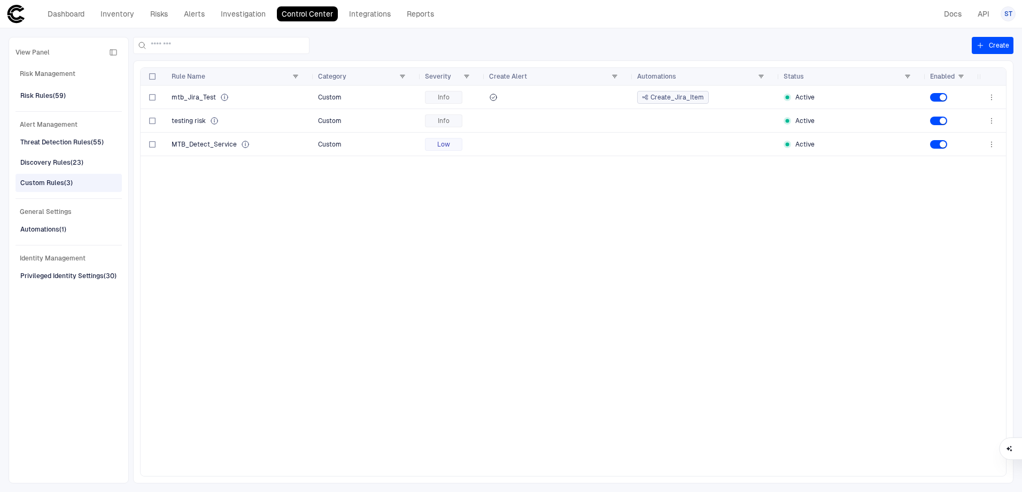
click at [829, 321] on div "mtb_Jira_Test Custom Info Create_Jira_Item Active testing risk Custom Info Acti…" at bounding box center [560, 281] width 839 height 390
drag, startPoint x: 576, startPoint y: 314, endPoint x: 558, endPoint y: 291, distance: 28.9
click at [579, 318] on div "mtb_Jira_Test Custom Info Create_Jira_Item Active testing risk Custom Info Acti…" at bounding box center [560, 281] width 839 height 390
click at [759, 243] on div "mtb_Jira_Test Custom Info Create_Jira_Item Active testing risk Custom Info Acti…" at bounding box center [560, 281] width 839 height 390
click at [61, 230] on div "Automations (1)" at bounding box center [43, 230] width 46 height 10
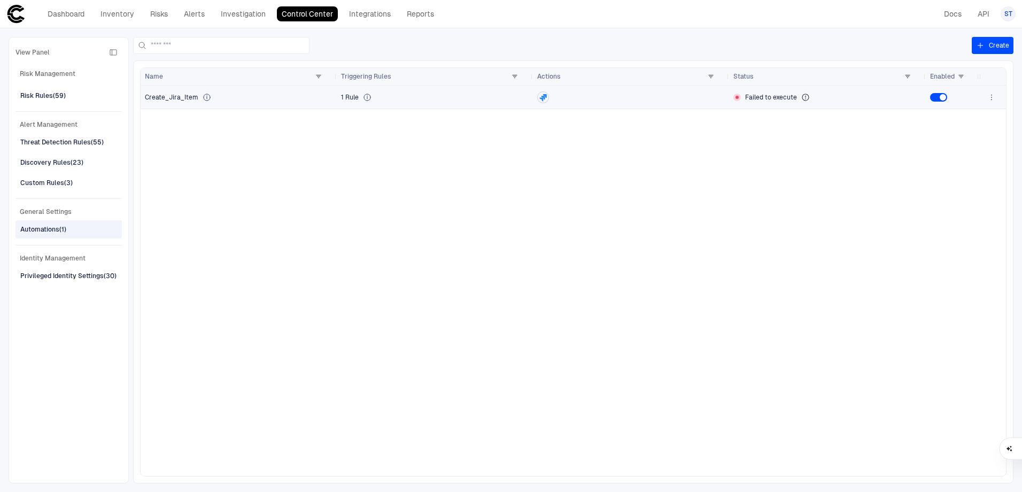
click at [435, 102] on div "1 Rule" at bounding box center [435, 97] width 188 height 21
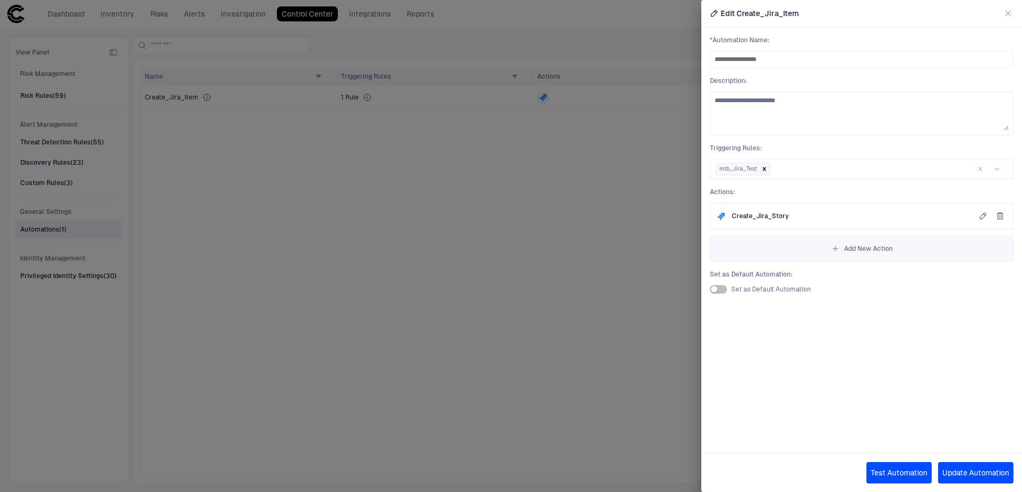
click at [897, 477] on button "Test Automation" at bounding box center [899, 472] width 65 height 21
click at [807, 438] on span "Test automation successful" at bounding box center [770, 438] width 83 height 9
click at [982, 217] on icon "button" at bounding box center [983, 216] width 9 height 9
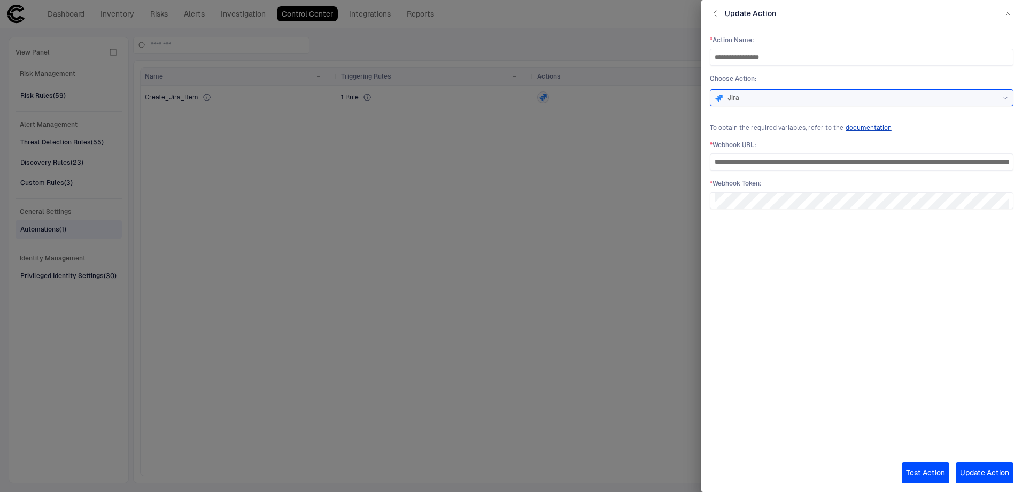
click at [932, 291] on div "**********" at bounding box center [862, 231] width 321 height 409
click at [794, 93] on div "Jira" at bounding box center [862, 98] width 294 height 12
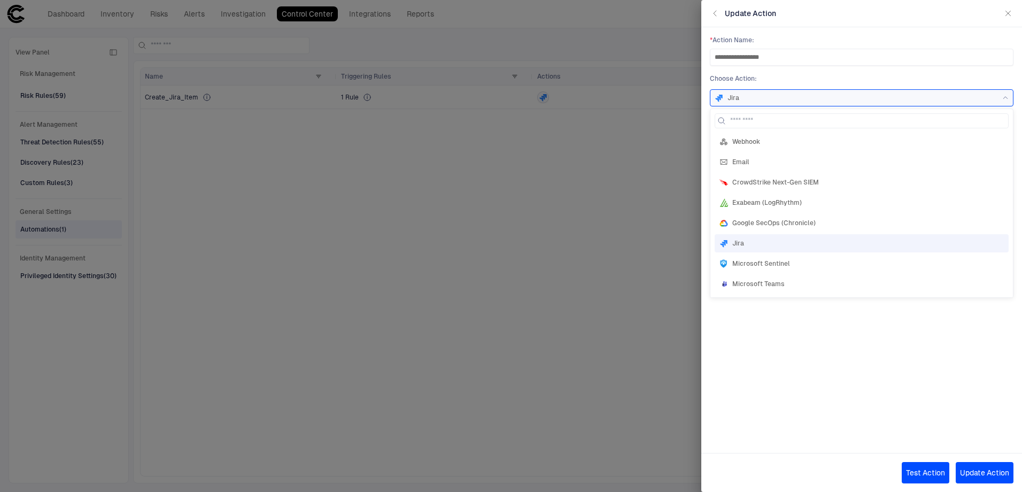
click at [897, 372] on div "**********" at bounding box center [862, 231] width 321 height 409
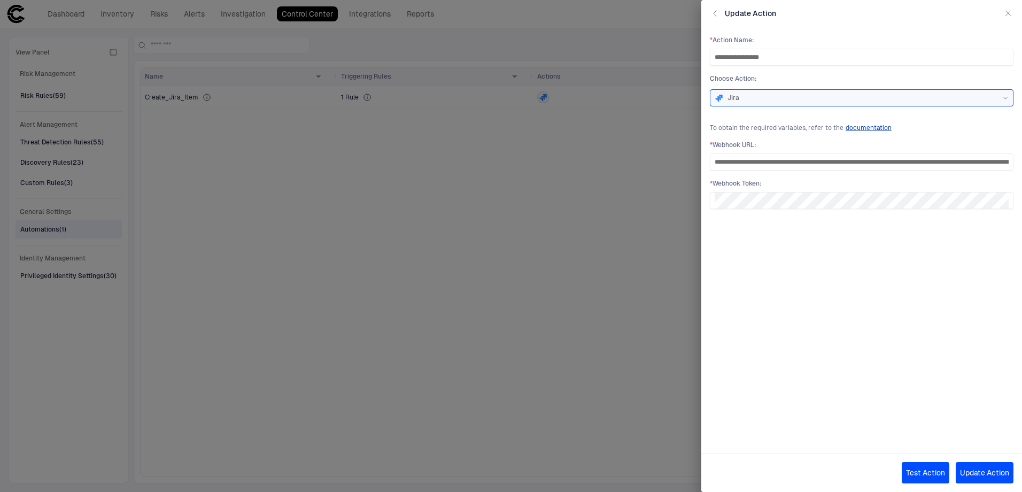
click at [1009, 12] on icon "button" at bounding box center [1008, 13] width 9 height 9
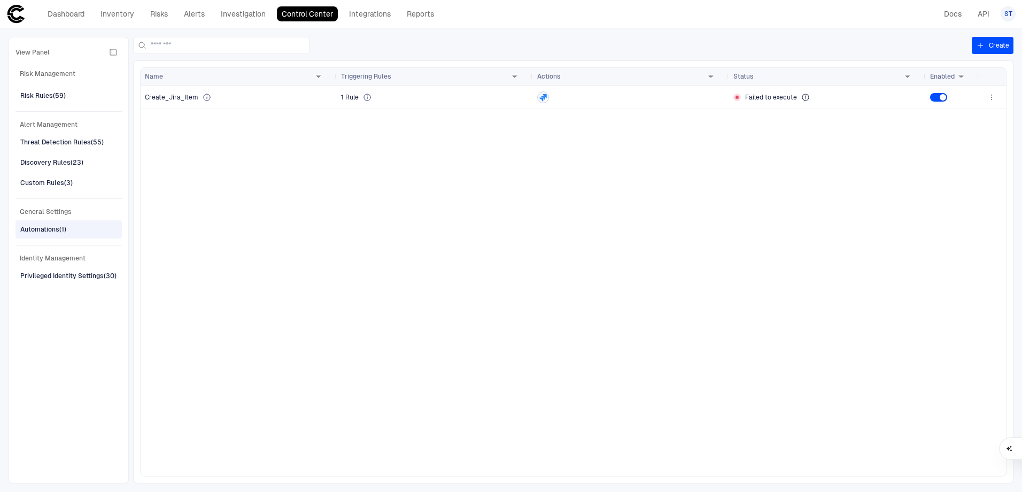
drag, startPoint x: 587, startPoint y: 251, endPoint x: 596, endPoint y: 251, distance: 8.6
click at [587, 251] on div "Create_Jira_Item 1 Rule Failed to execute" at bounding box center [560, 281] width 839 height 390
click at [803, 99] on icon at bounding box center [806, 97] width 7 height 7
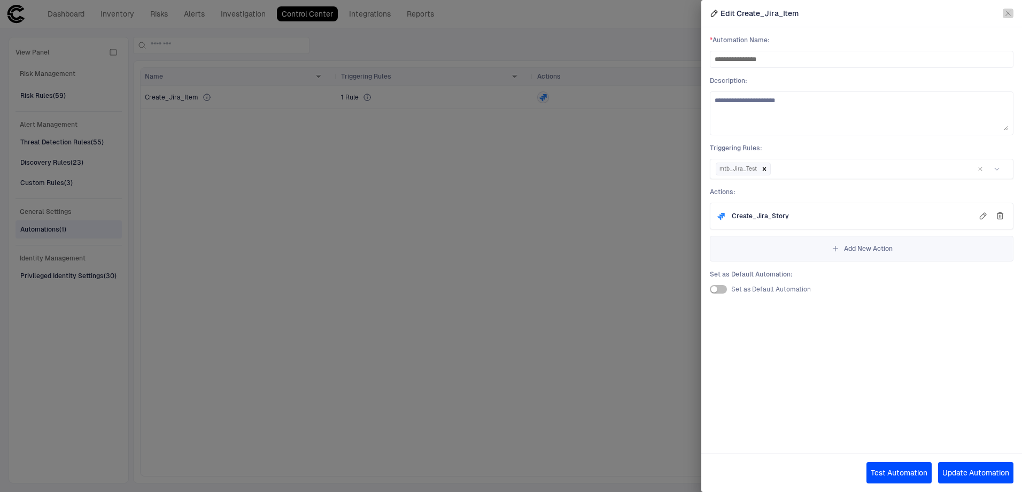
click at [1009, 13] on icon "button" at bounding box center [1008, 13] width 9 height 9
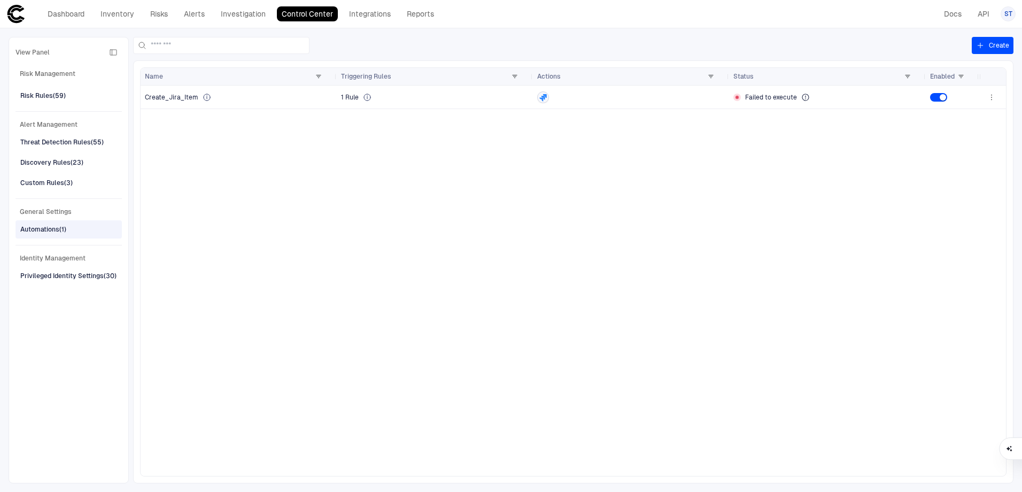
click at [831, 190] on div "Create_Jira_Item 1 Rule Failed to execute" at bounding box center [560, 281] width 839 height 390
click at [638, 96] on div at bounding box center [631, 97] width 188 height 12
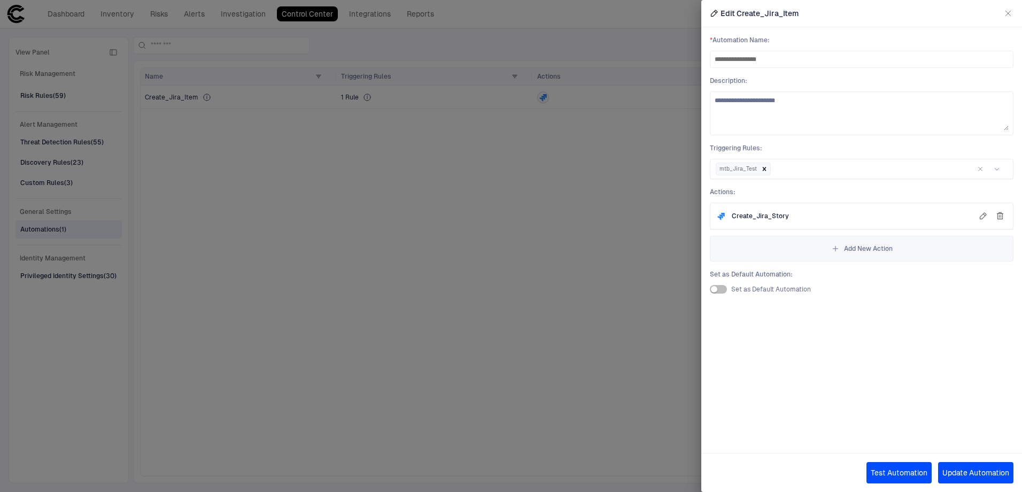
click at [1006, 14] on icon "button" at bounding box center [1008, 13] width 9 height 9
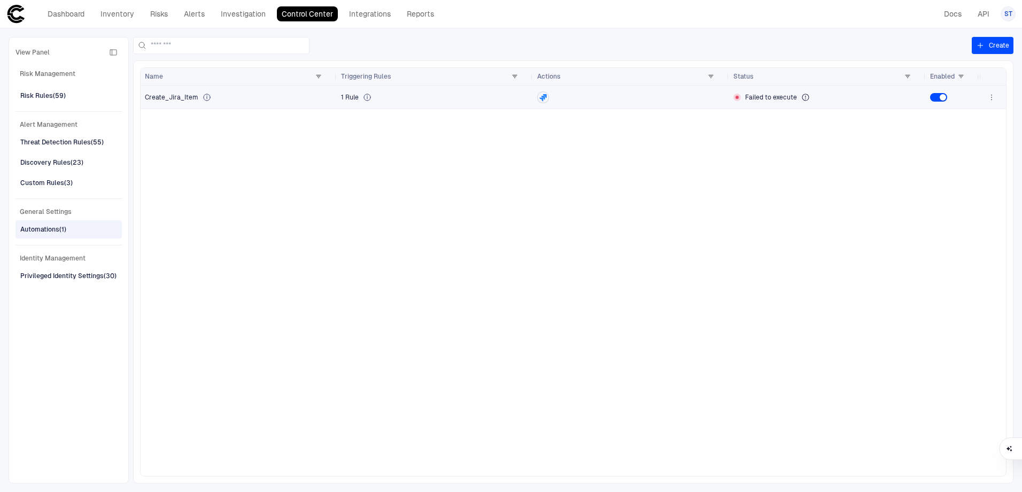
click at [213, 97] on div "Create_Jira_Item" at bounding box center [239, 97] width 188 height 9
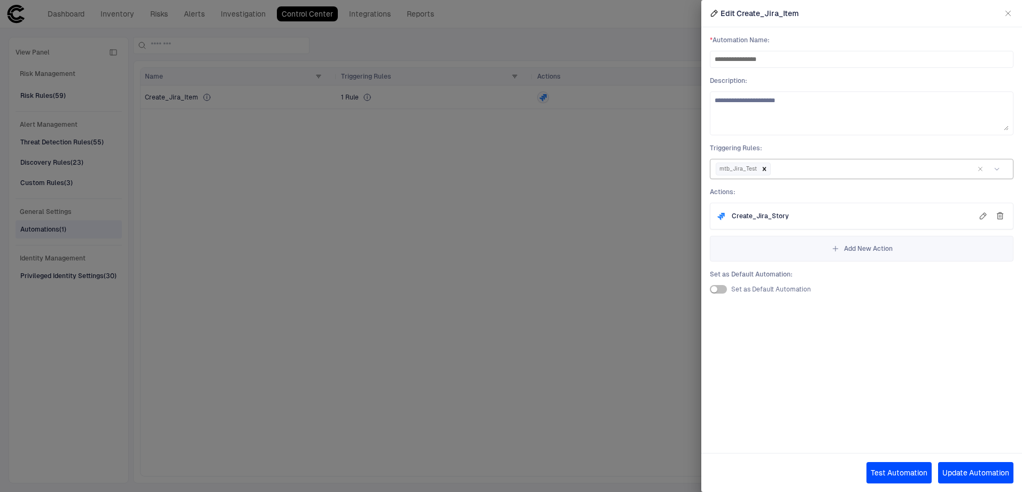
click at [851, 172] on div at bounding box center [871, 169] width 197 height 11
click at [247, 326] on div at bounding box center [511, 246] width 1022 height 492
click at [66, 16] on div at bounding box center [511, 246] width 1022 height 492
click at [1010, 11] on icon "button" at bounding box center [1008, 13] width 9 height 9
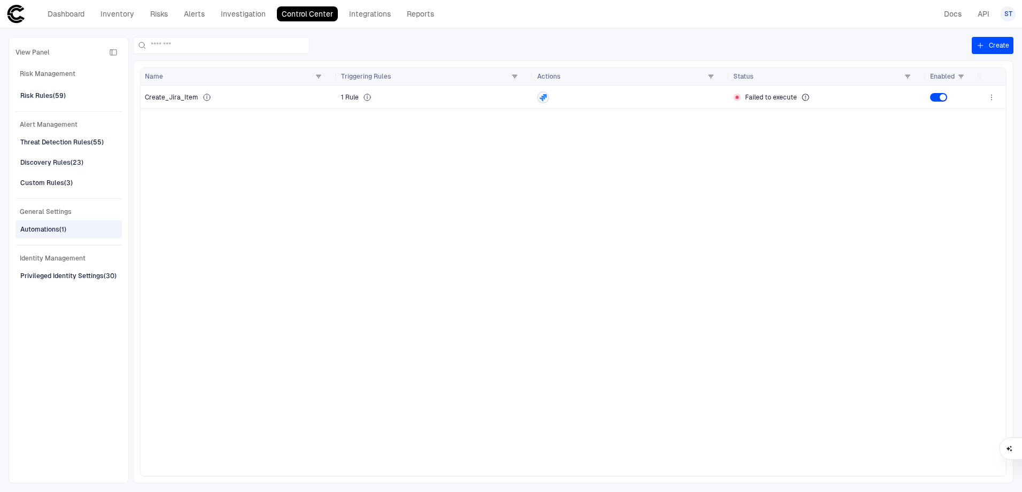
click at [347, 392] on div "Create_Jira_Item 1 Rule Failed to execute" at bounding box center [560, 281] width 839 height 390
click at [64, 14] on link "Dashboard" at bounding box center [66, 13] width 47 height 15
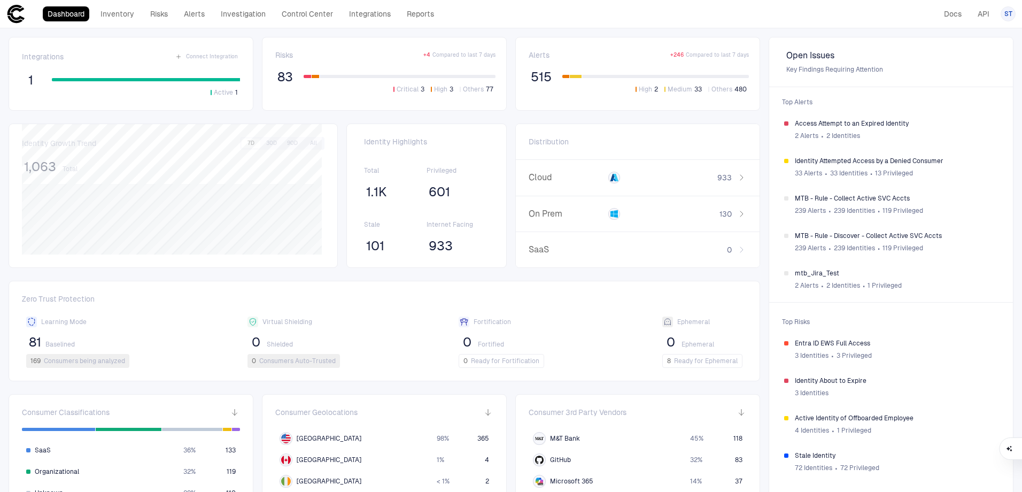
click at [93, 78] on div at bounding box center [146, 79] width 188 height 3
click at [147, 88] on div "Active 1" at bounding box center [146, 87] width 188 height 19
click at [572, 86] on div "High 2 Medium 33 Others 480" at bounding box center [656, 84] width 187 height 19
click at [920, 134] on div "2 Alerts ∙ 2 Identities" at bounding box center [896, 136] width 203 height 16
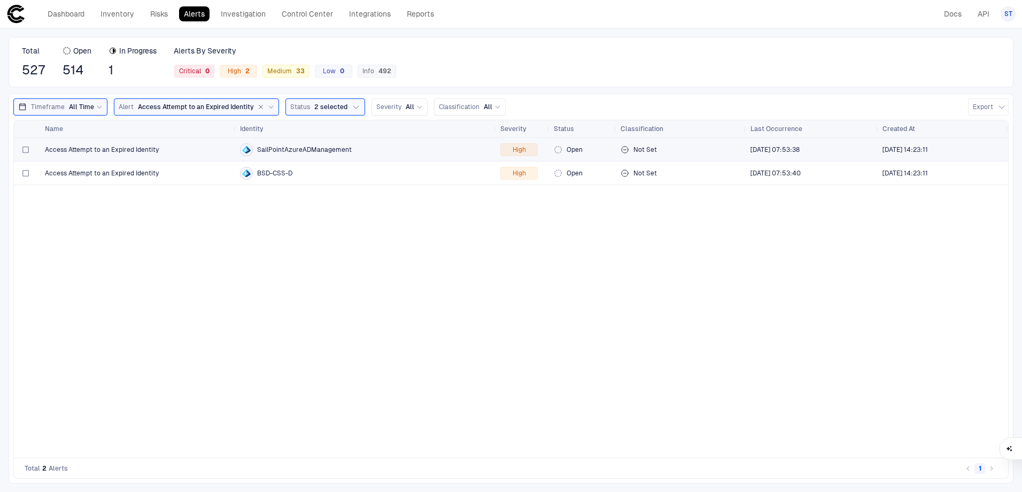
click at [175, 150] on div "Access Attempt to an Expired Identity" at bounding box center [138, 149] width 187 height 9
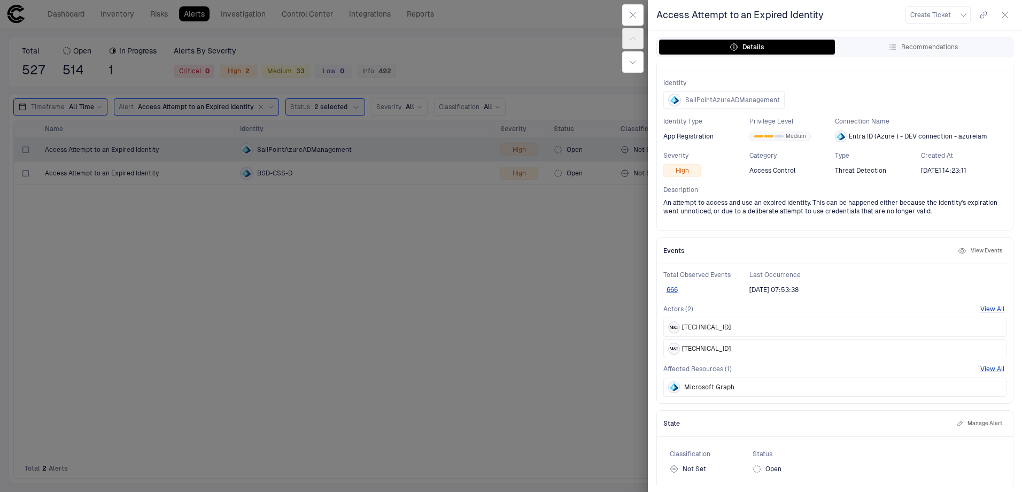
scroll to position [17, 0]
click at [673, 321] on div at bounding box center [674, 324] width 12 height 12
click at [703, 321] on span "[TECHNICAL_ID]" at bounding box center [706, 324] width 49 height 9
click at [989, 303] on button "View All" at bounding box center [993, 306] width 24 height 9
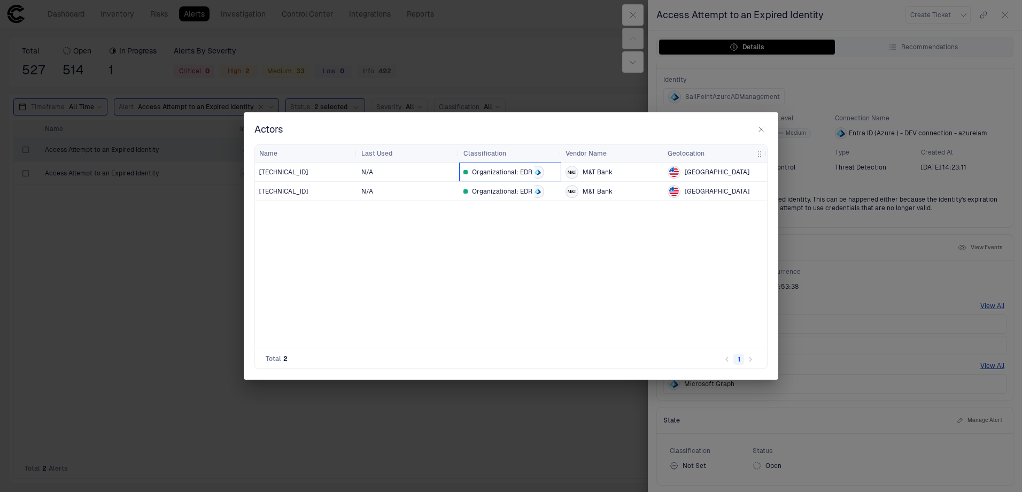
click at [535, 171] on icon at bounding box center [538, 172] width 6 height 6
click at [536, 172] on icon at bounding box center [536, 171] width 3 height 5
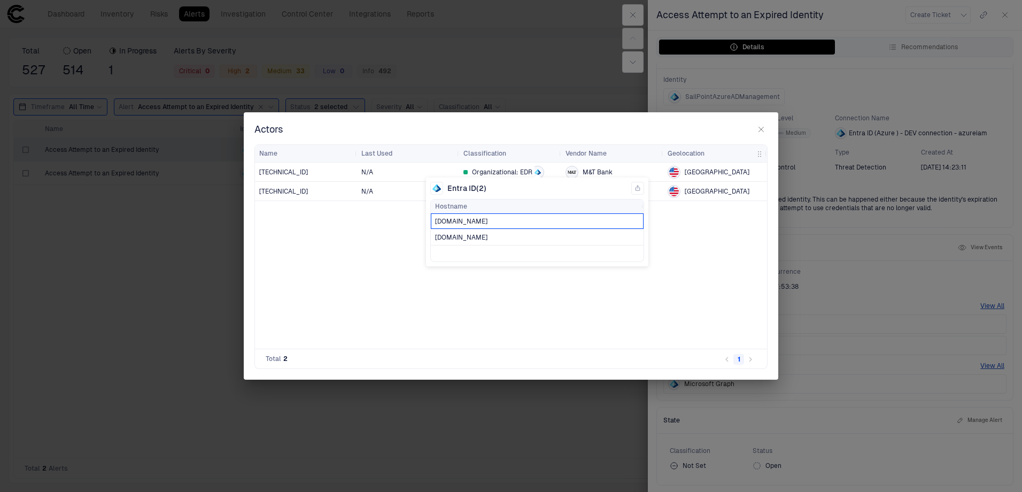
click at [488, 221] on span "[DOMAIN_NAME]" at bounding box center [461, 221] width 52 height 7
click at [488, 222] on span "[DOMAIN_NAME]" at bounding box center [461, 221] width 52 height 7
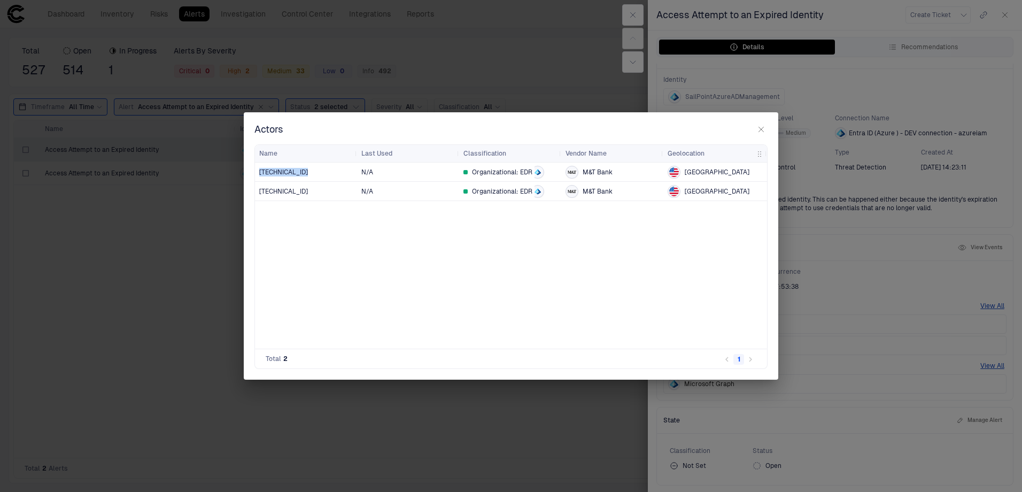
click at [502, 222] on div "[TECHNICAL_ID] N/A Organizational: EDR M&T Bank [GEOGRAPHIC_DATA] [TECHNICAL_ID…" at bounding box center [511, 256] width 512 height 186
drag, startPoint x: 502, startPoint y: 222, endPoint x: 494, endPoint y: 258, distance: 36.1
click at [494, 258] on div "[TECHNICAL_ID] N/A Organizational: EDR M&T Bank [GEOGRAPHIC_DATA] [TECHNICAL_ID…" at bounding box center [511, 256] width 512 height 186
click at [533, 175] on div "Organizational: EDR" at bounding box center [511, 172] width 94 height 13
click at [535, 168] on div at bounding box center [538, 172] width 13 height 13
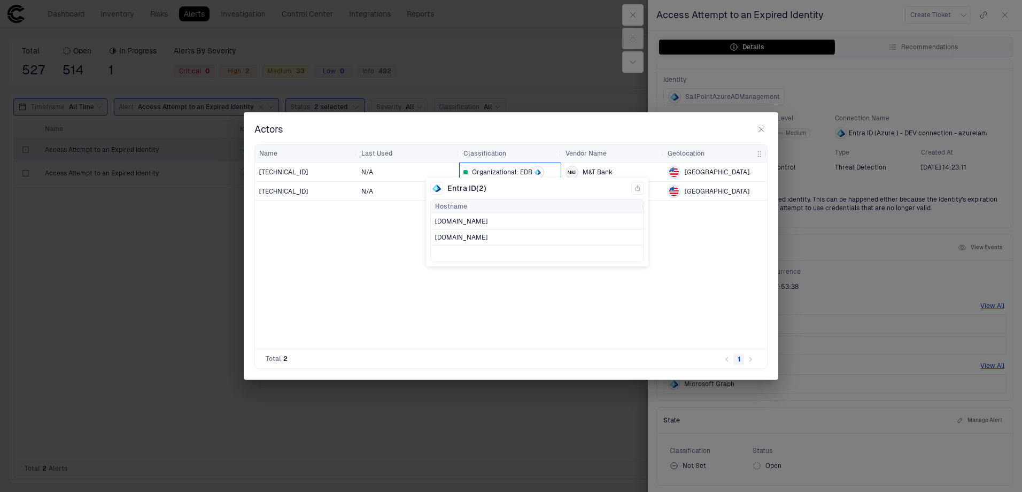
click at [539, 169] on icon at bounding box center [538, 172] width 6 height 6
click at [584, 129] on div "Actors" at bounding box center [511, 129] width 513 height 13
click at [760, 127] on icon "button" at bounding box center [761, 129] width 9 height 9
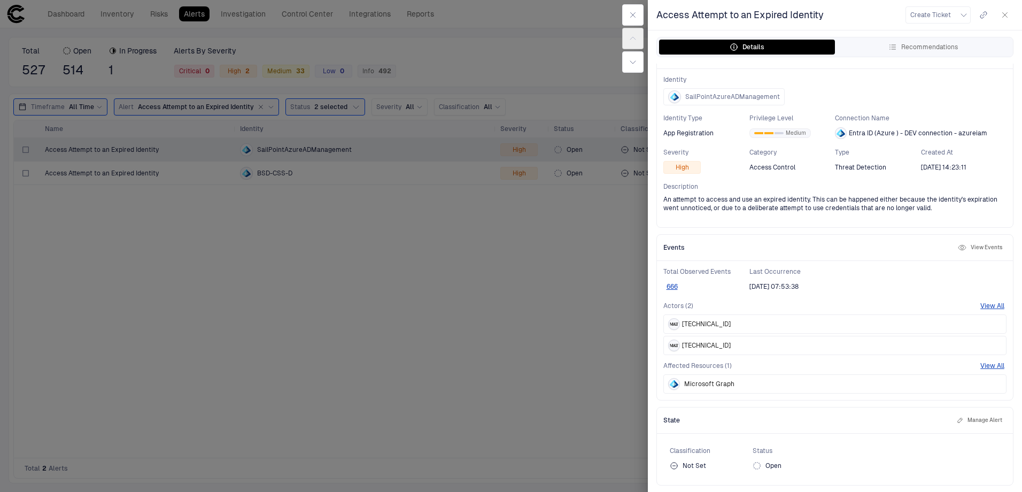
click at [552, 318] on div at bounding box center [511, 246] width 1022 height 492
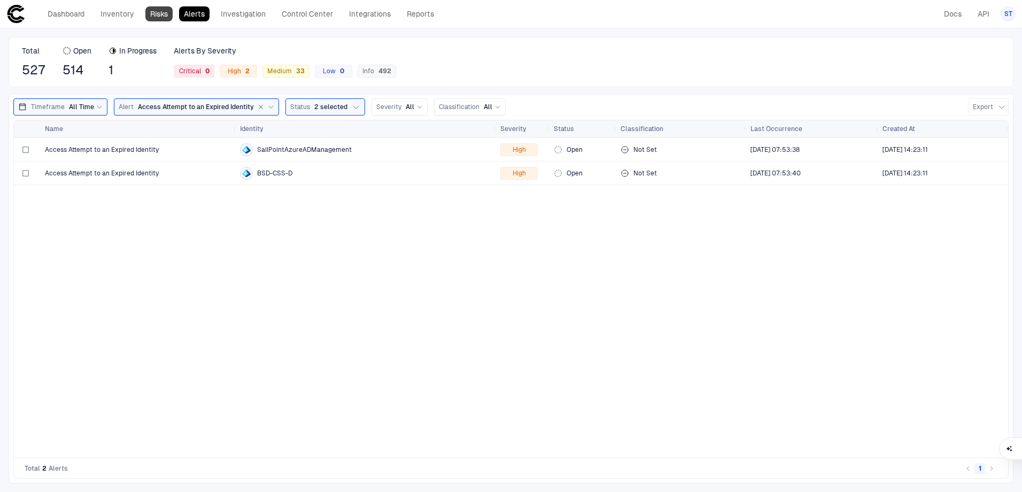
click at [165, 18] on link "Risks" at bounding box center [158, 13] width 27 height 15
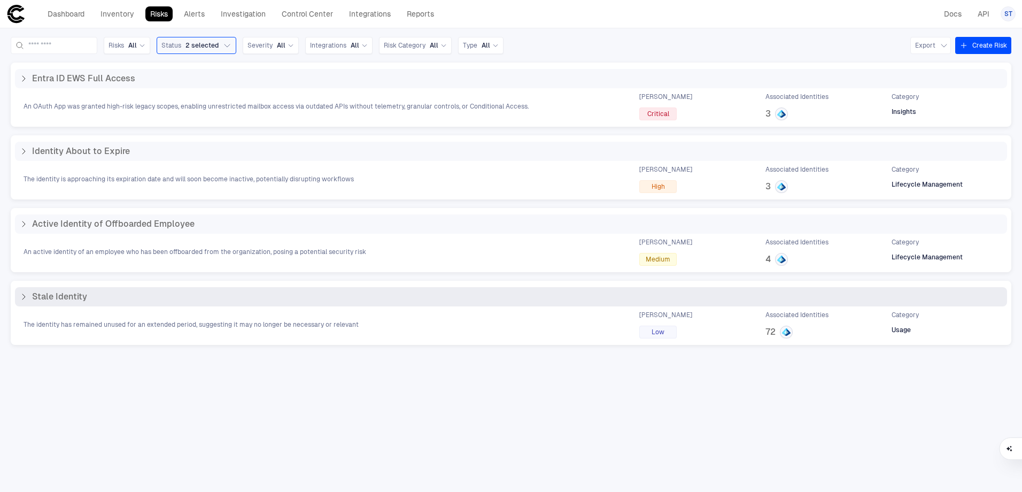
click at [549, 333] on div "The identity has remained unused for an extended period, suggesting it may no l…" at bounding box center [511, 325] width 993 height 28
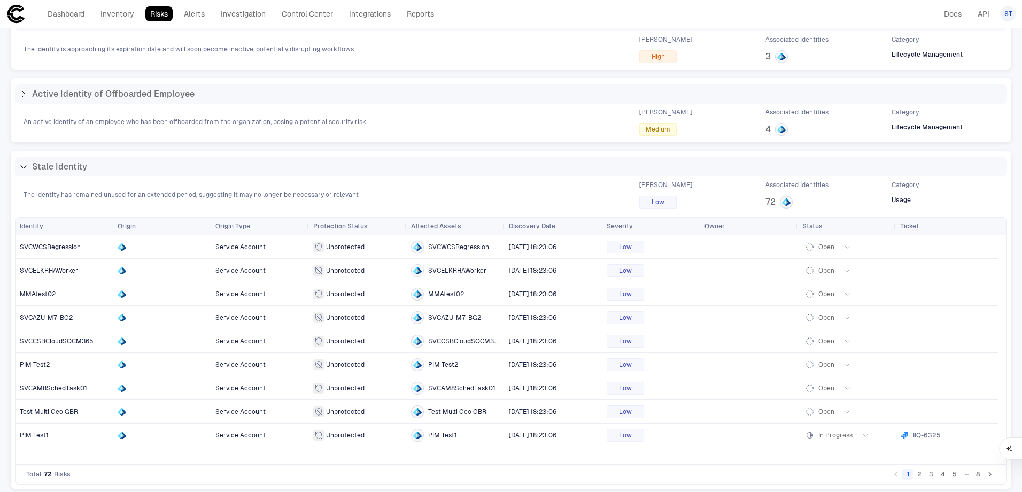
scroll to position [135, 0]
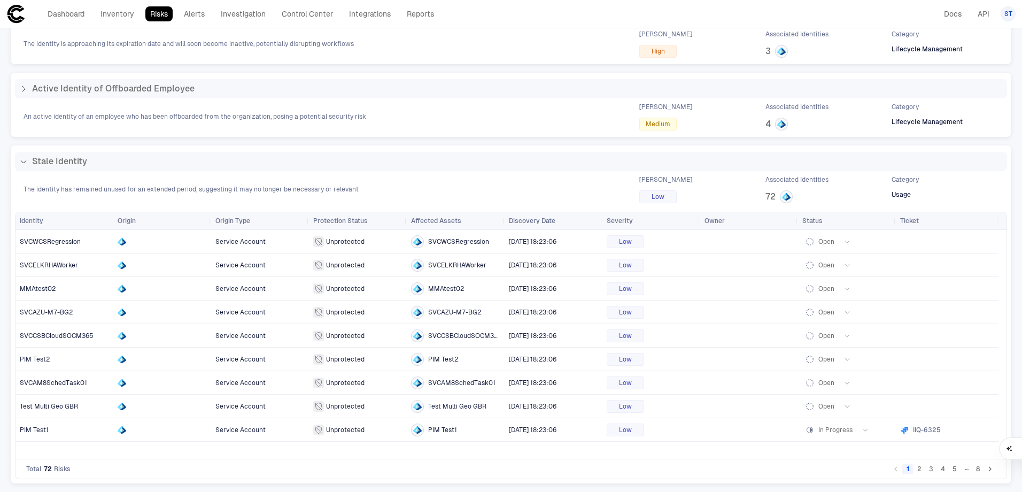
click at [908, 478] on div "Total 72 Risks 1 2 3 4 5 … 8" at bounding box center [511, 469] width 993 height 20
click at [914, 472] on button "2" at bounding box center [919, 469] width 11 height 11
click at [927, 472] on button "3" at bounding box center [931, 469] width 11 height 11
click at [950, 470] on button "5" at bounding box center [955, 469] width 11 height 11
click at [951, 471] on button "6" at bounding box center [955, 469] width 11 height 11
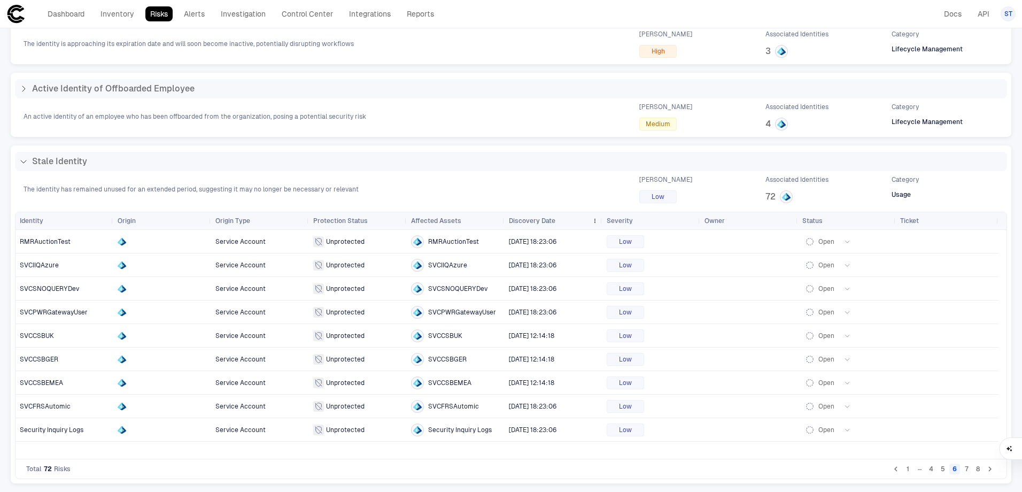
click at [534, 216] on div "Discovery Date" at bounding box center [548, 221] width 79 height 12
click at [537, 220] on span "Discovery Date" at bounding box center [532, 221] width 47 height 9
click at [536, 217] on span "Discovery Date" at bounding box center [532, 221] width 47 height 9
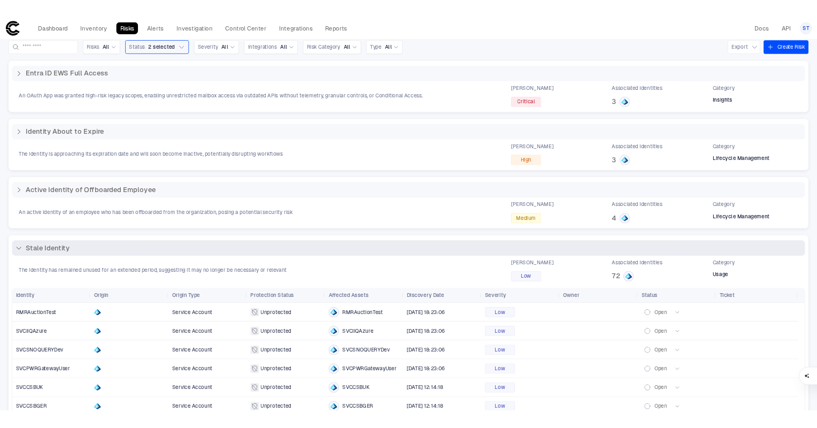
scroll to position [0, 0]
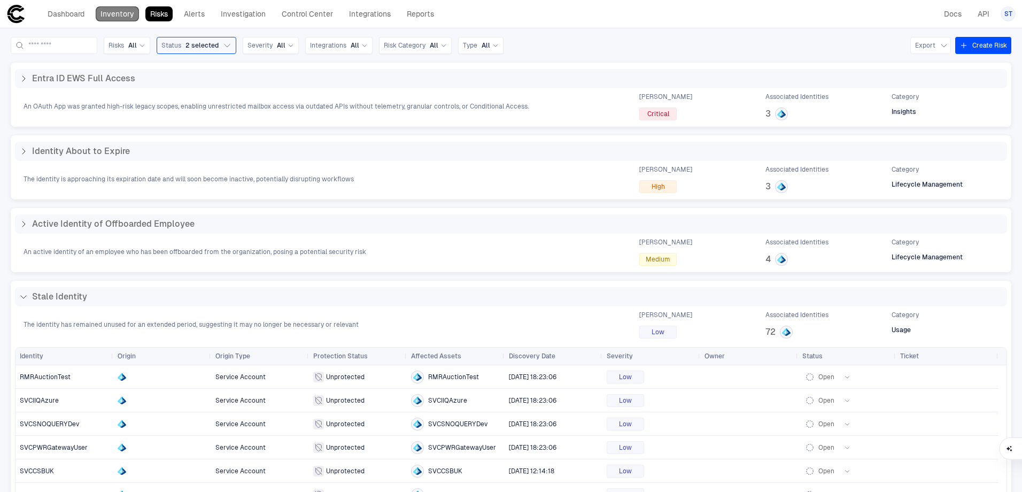
click at [121, 11] on link "Inventory" at bounding box center [117, 13] width 43 height 15
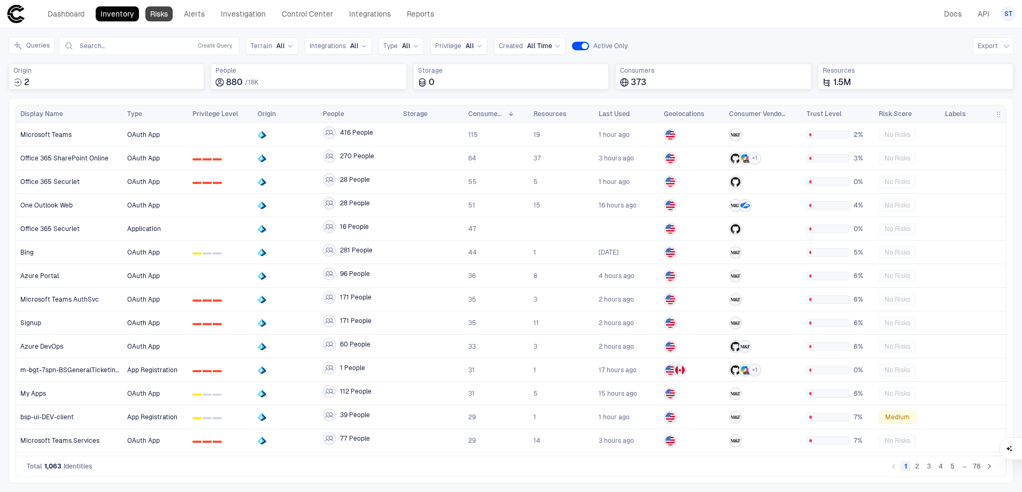
click at [157, 7] on link "Risks" at bounding box center [158, 13] width 27 height 15
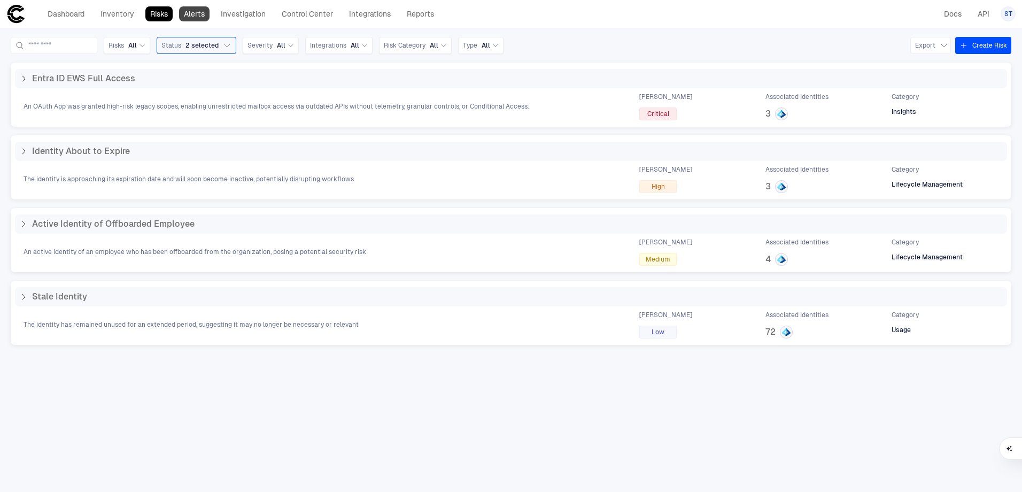
click at [195, 9] on link "Alerts" at bounding box center [194, 13] width 30 height 15
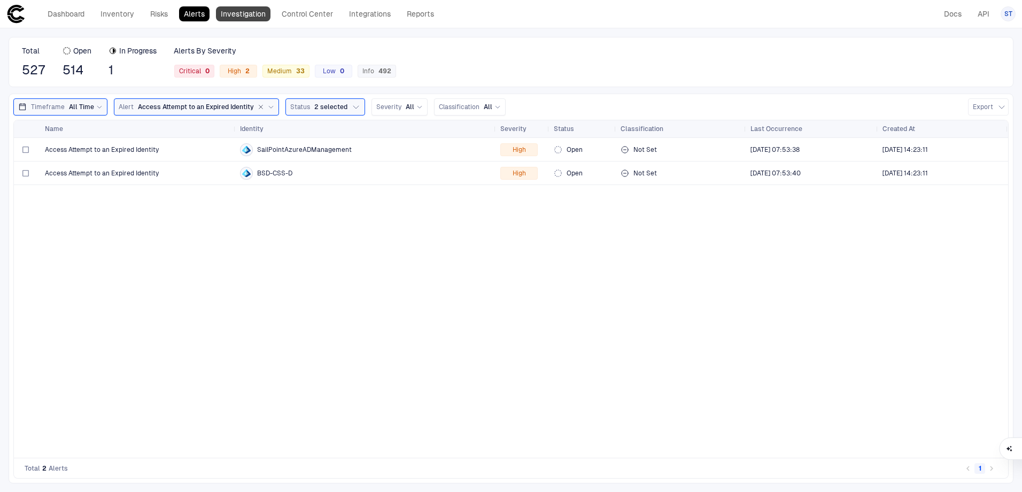
click at [244, 16] on link "Investigation" at bounding box center [243, 13] width 55 height 15
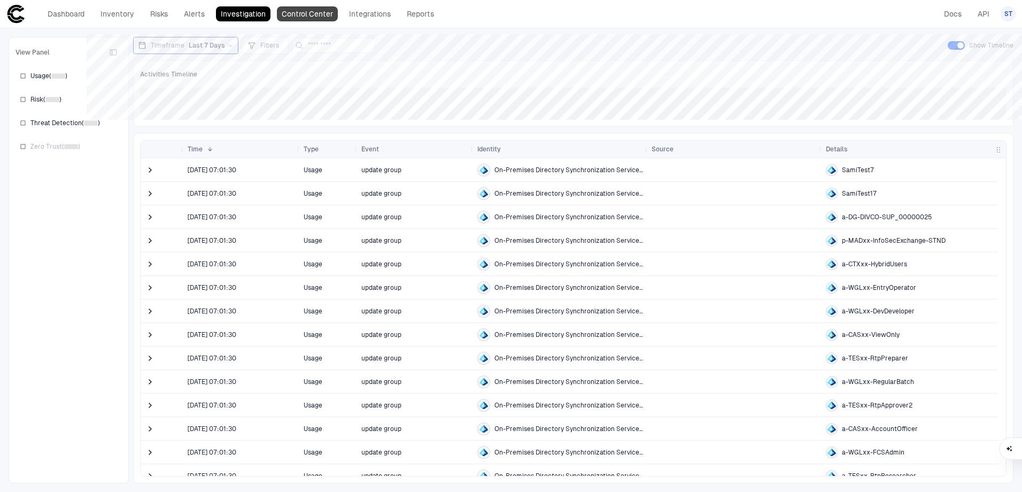
click at [287, 17] on link "Control Center" at bounding box center [307, 13] width 61 height 15
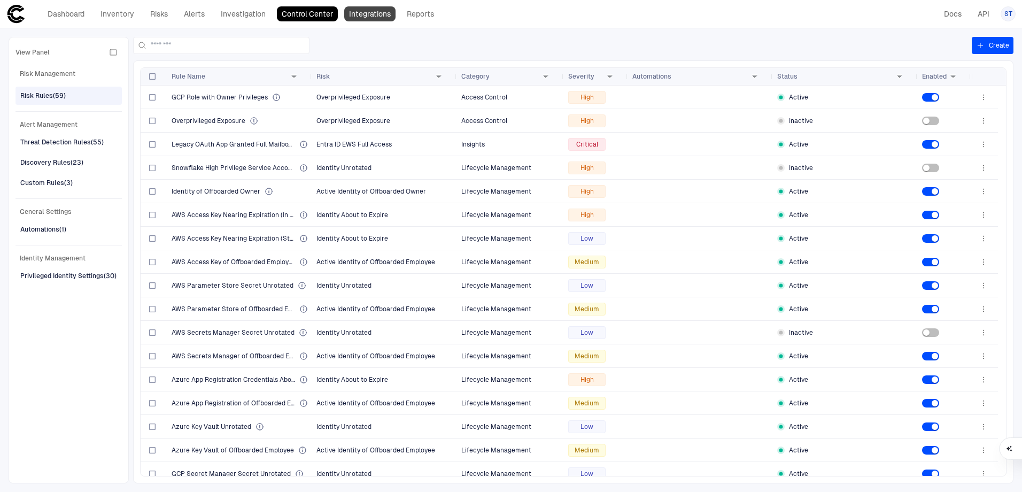
click at [359, 8] on link "Integrations" at bounding box center [369, 13] width 51 height 15
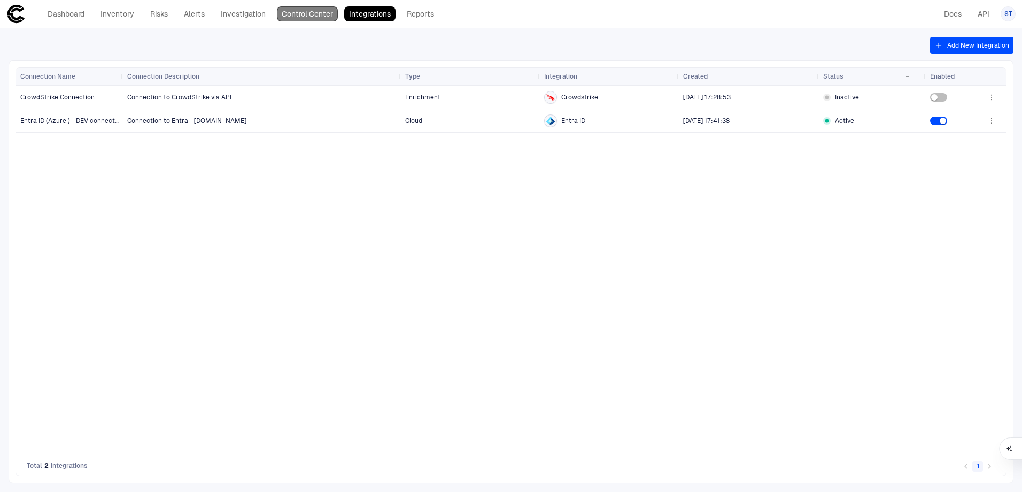
click at [320, 13] on link "Control Center" at bounding box center [307, 13] width 61 height 15
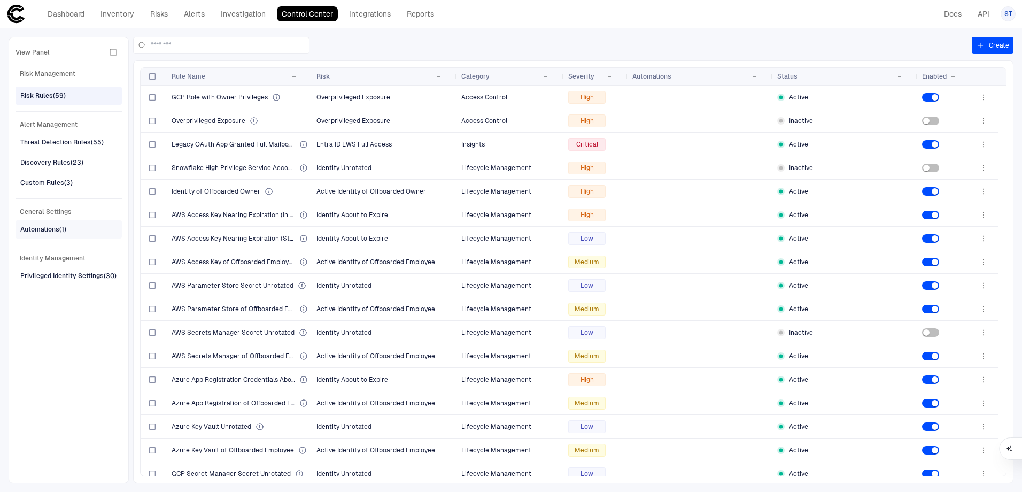
click at [53, 233] on div "Automations (1)" at bounding box center [43, 230] width 46 height 10
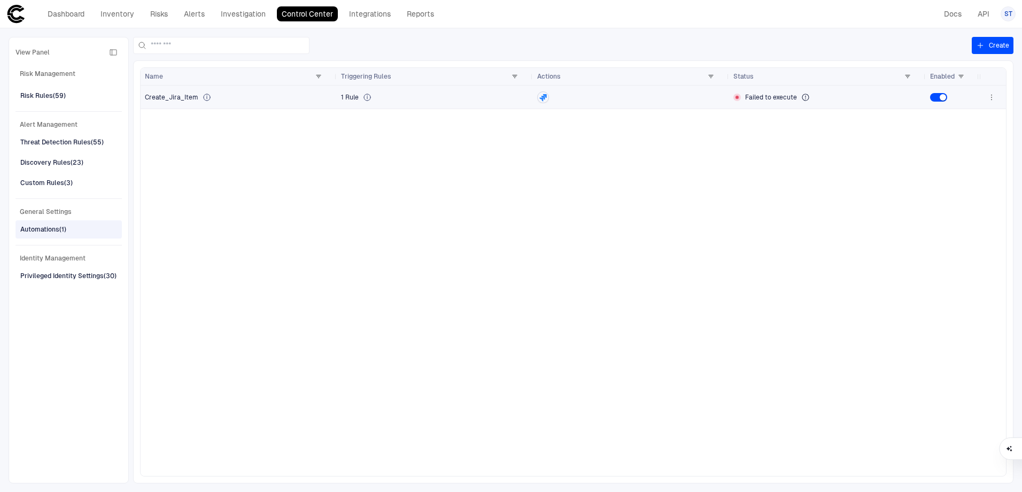
click at [281, 92] on div "Create_Jira_Item" at bounding box center [239, 97] width 188 height 22
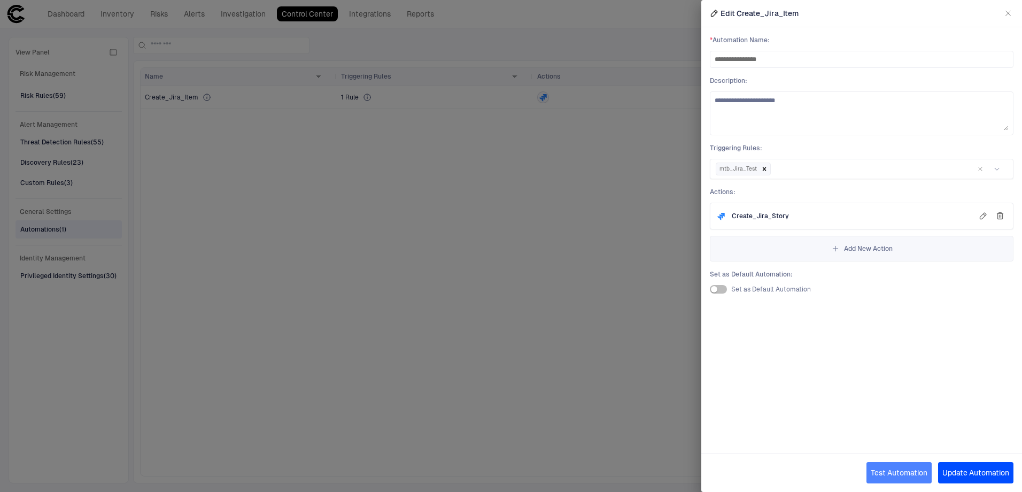
click at [894, 469] on button "Test Automation" at bounding box center [899, 472] width 65 height 21
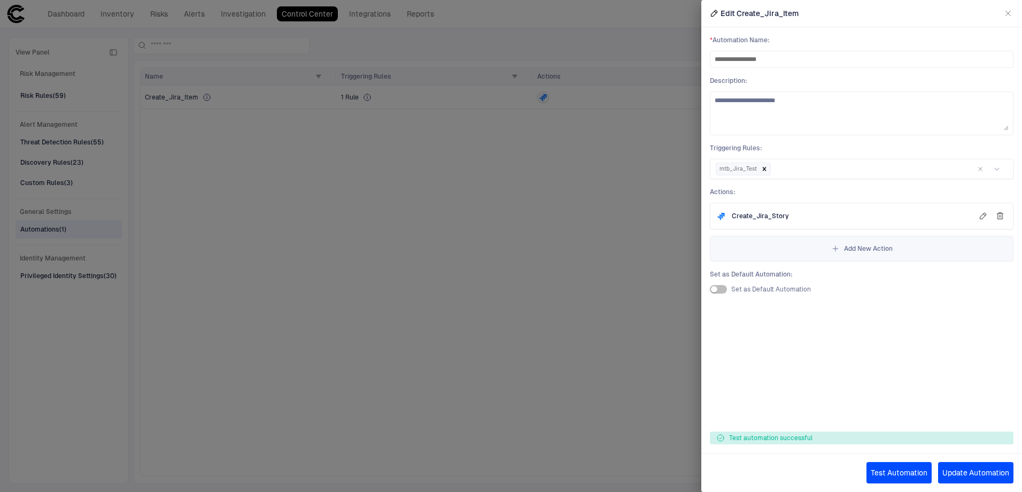
click at [1005, 16] on icon "button" at bounding box center [1008, 13] width 9 height 9
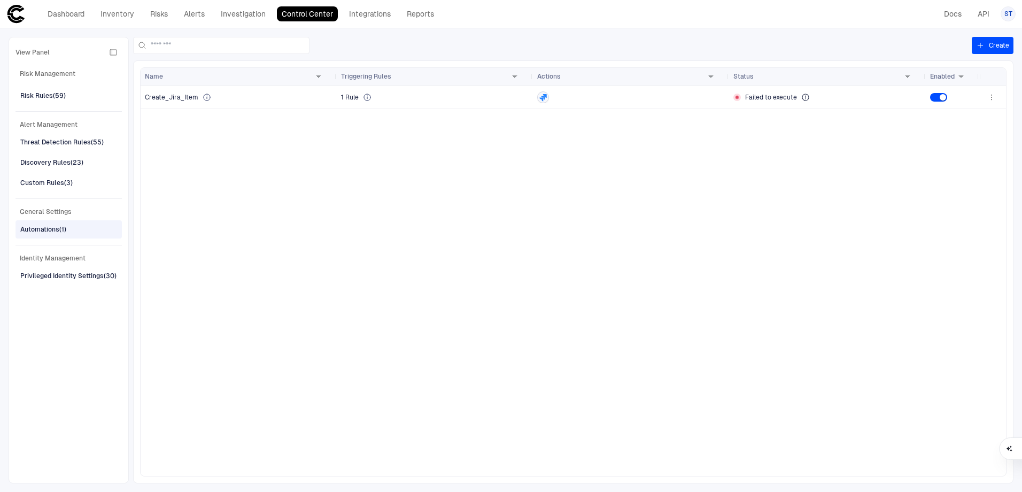
click at [907, 336] on div "Create_Jira_Item 1 Rule Failed to execute" at bounding box center [560, 281] width 839 height 390
